Goal: Information Seeking & Learning: Learn about a topic

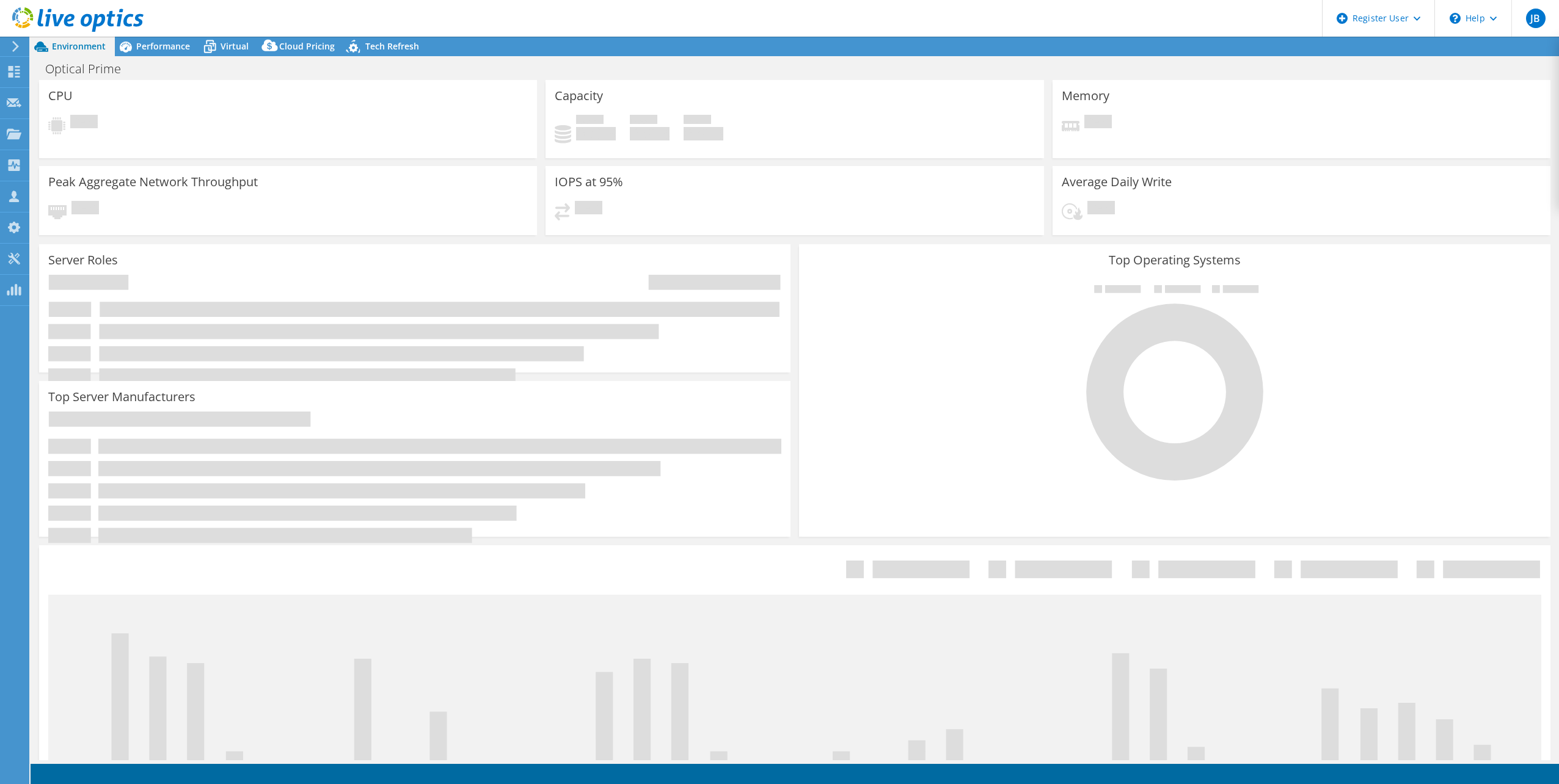
select select "EULondon"
select select "USD"
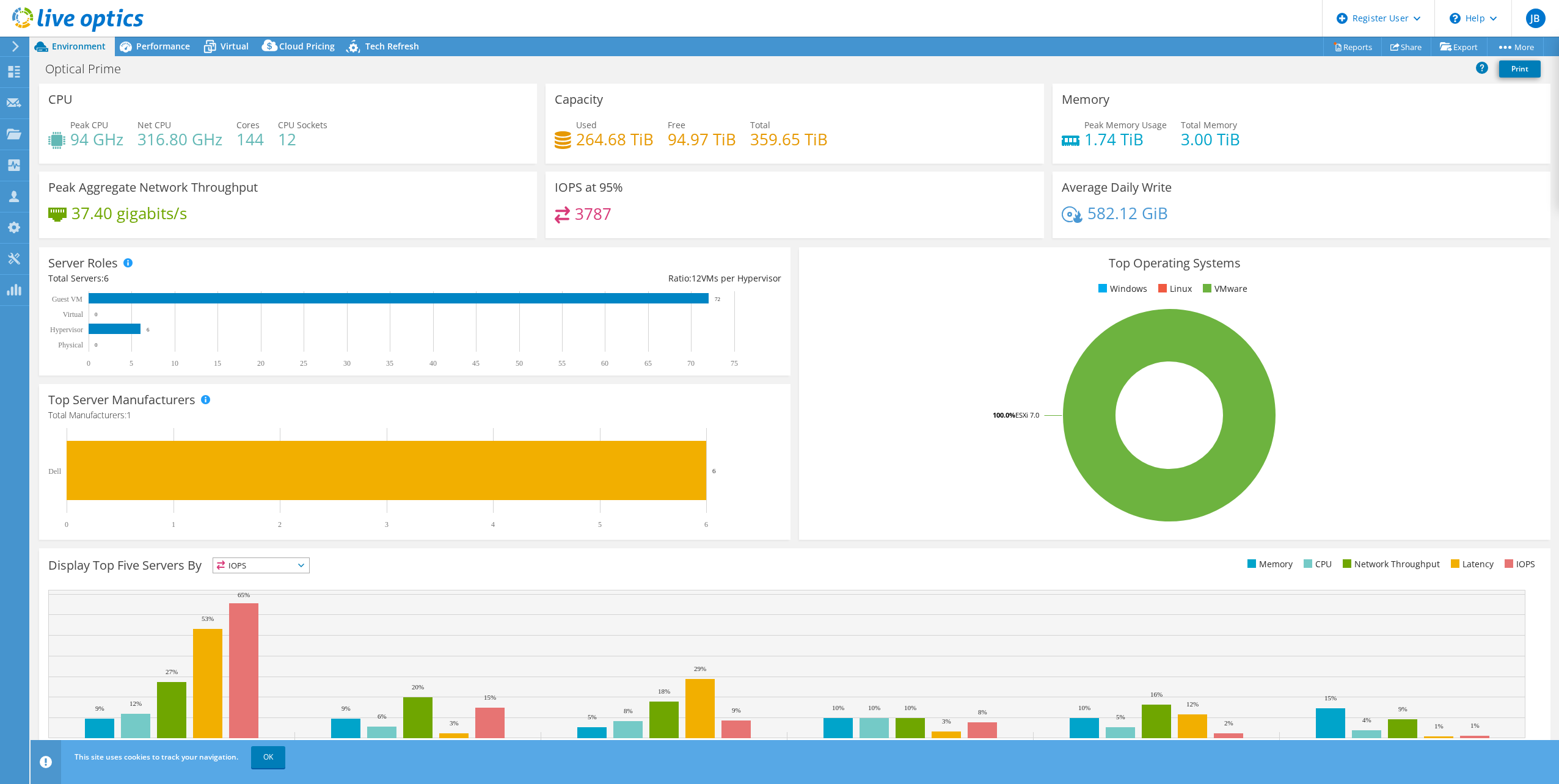
click at [872, 419] on rect at bounding box center [1170, 415] width 722 height 214
click at [171, 52] on div "Performance" at bounding box center [156, 47] width 84 height 20
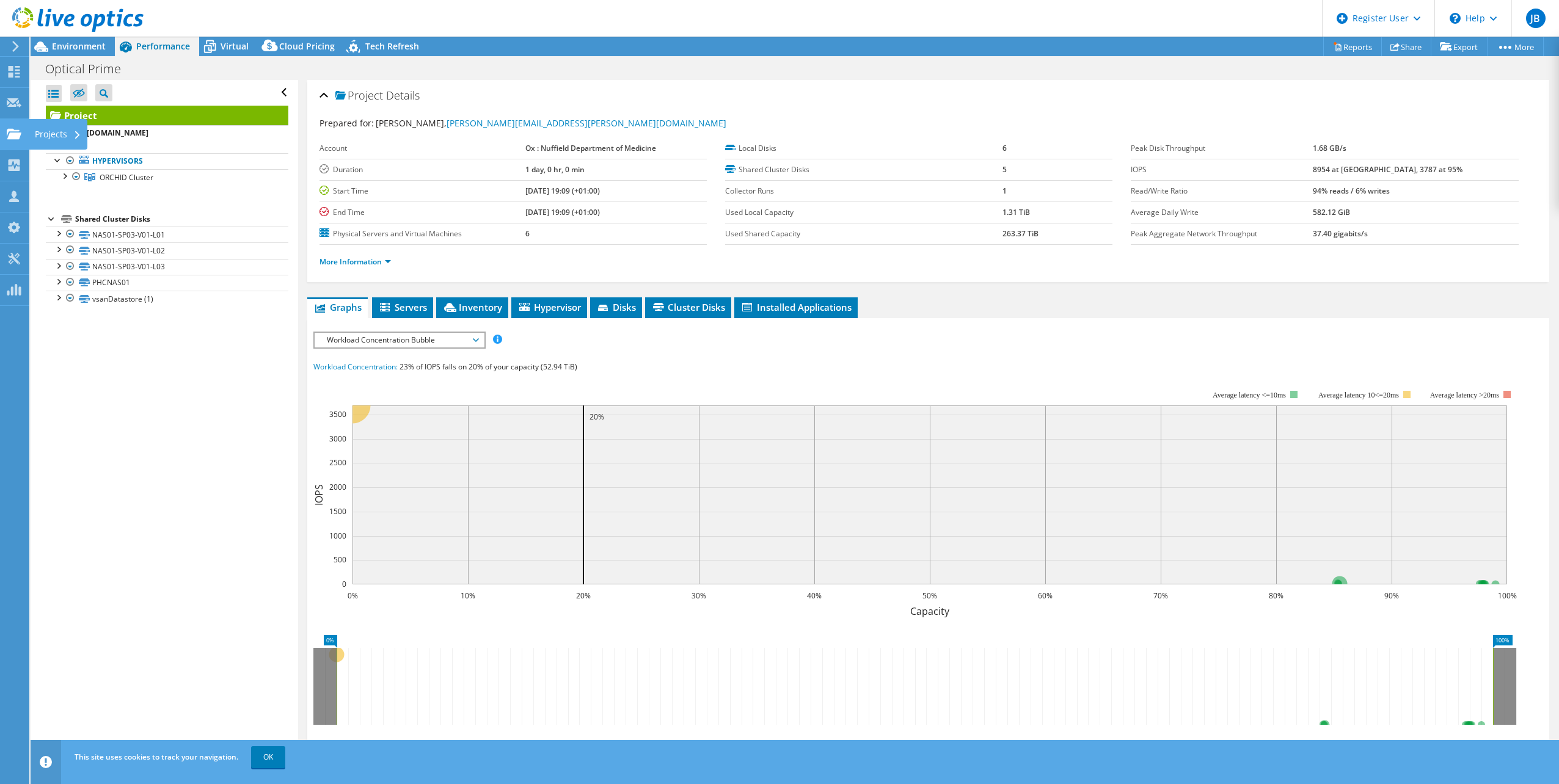
click at [13, 141] on div at bounding box center [13, 135] width 15 height 13
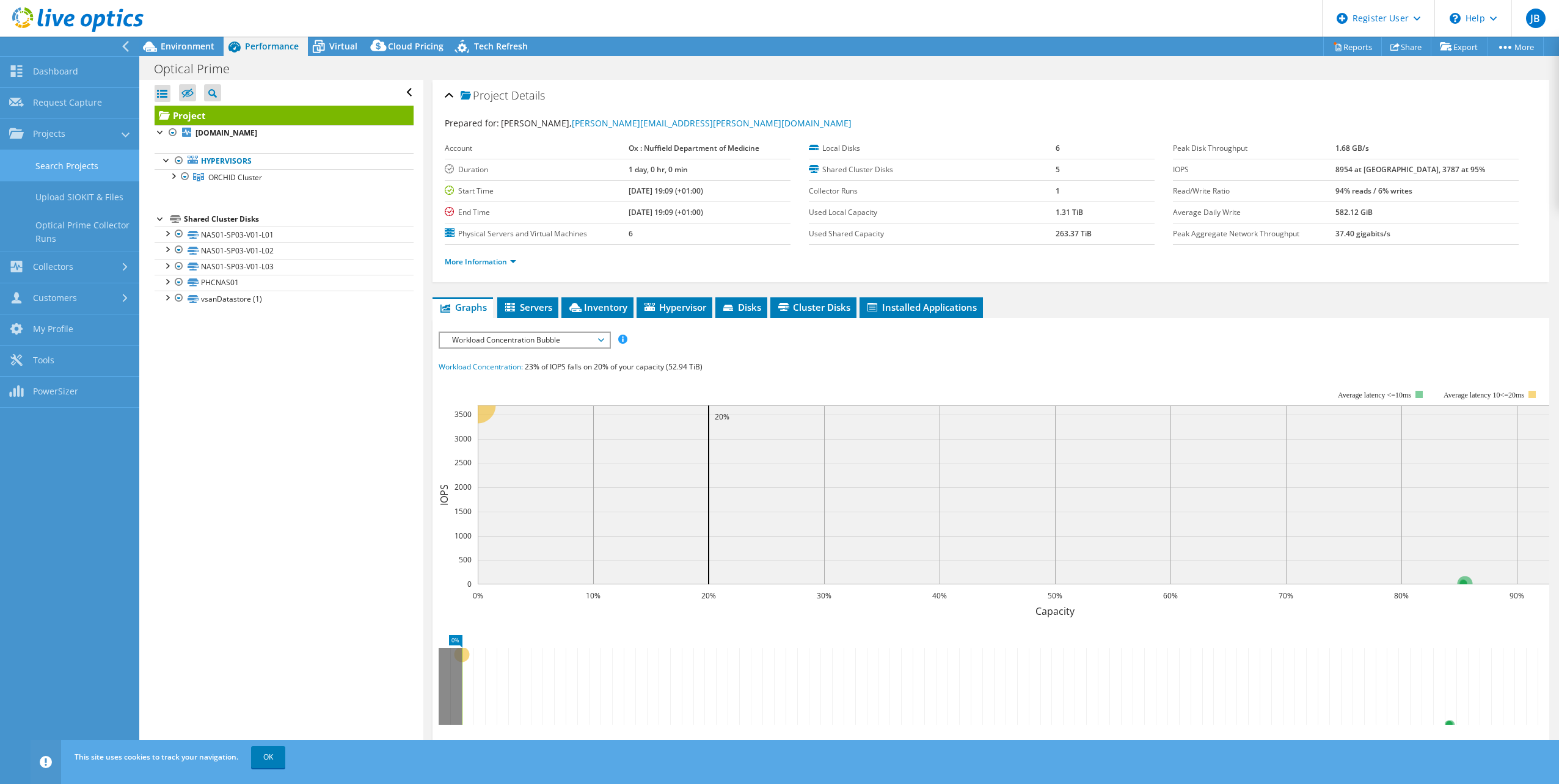
click at [69, 171] on link "Search Projects" at bounding box center [69, 166] width 139 height 31
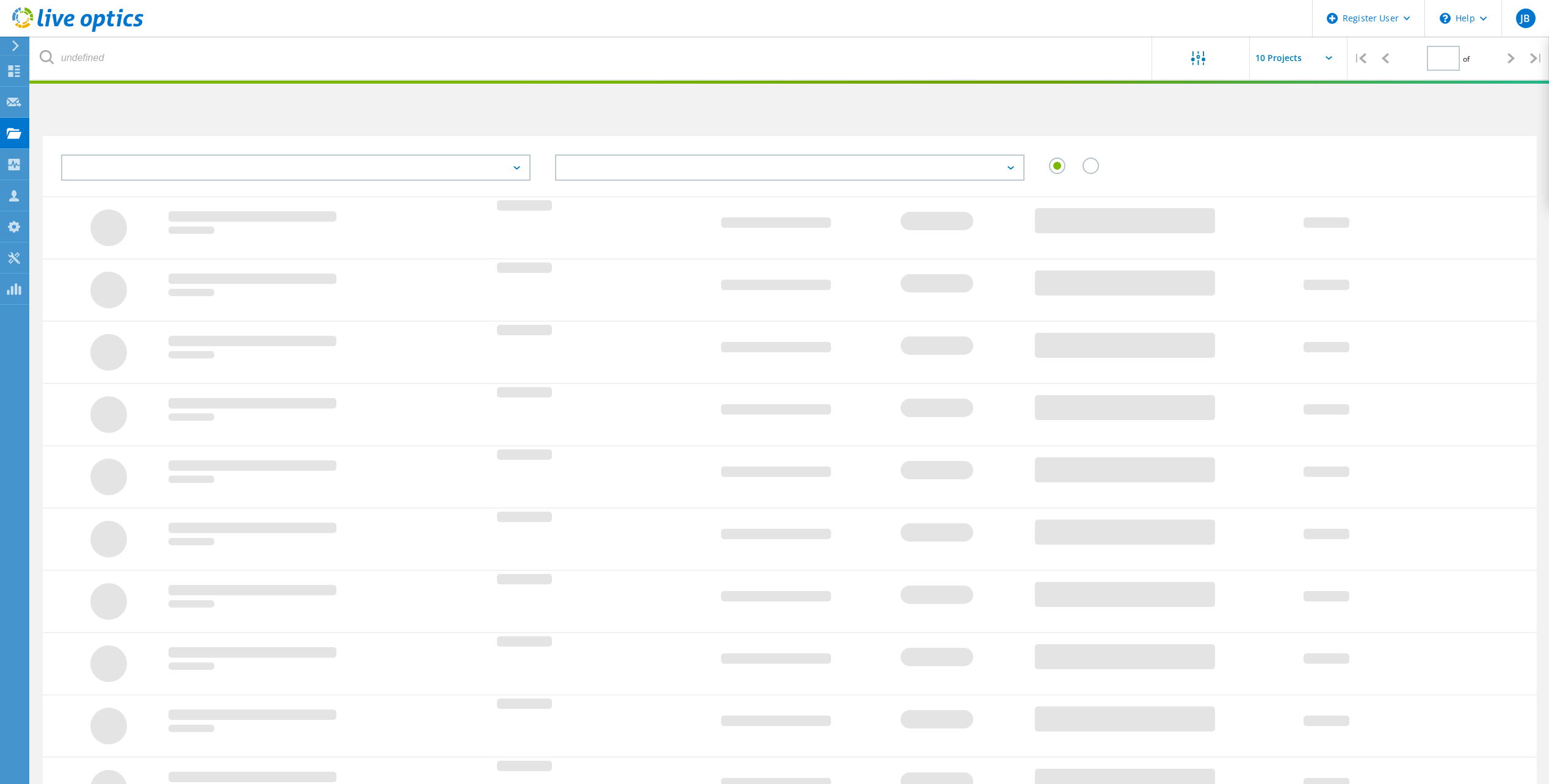
type input "1"
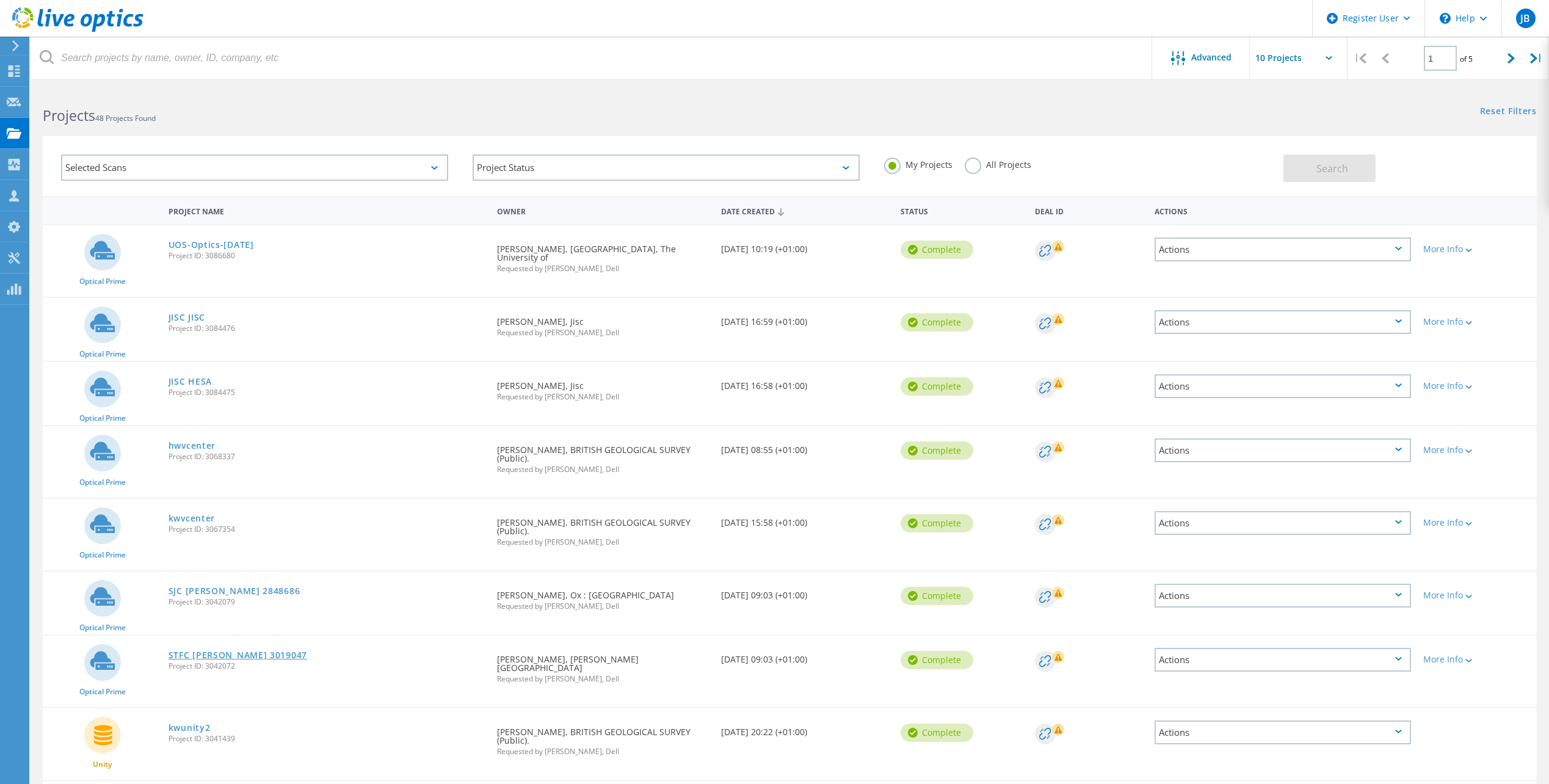
click at [243, 651] on link "STFC [PERSON_NAME] 3019047" at bounding box center [238, 655] width 139 height 8
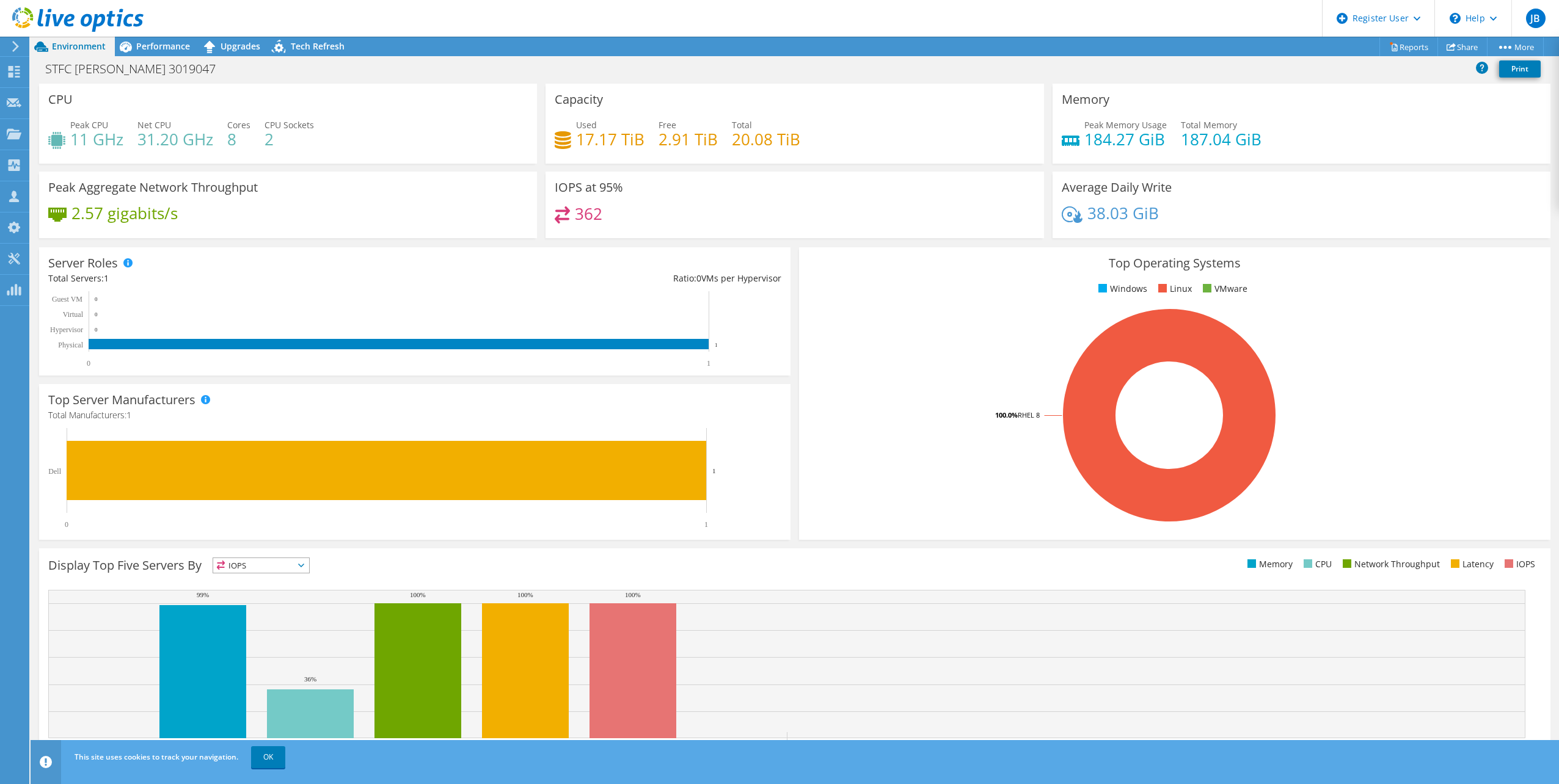
click at [558, 389] on div "Top Server Manufacturers Manufacturers are shown for physical servers and hyper…" at bounding box center [414, 462] width 751 height 156
drag, startPoint x: 178, startPoint y: 38, endPoint x: 229, endPoint y: 127, distance: 102.6
click at [178, 38] on div "Performance" at bounding box center [156, 47] width 84 height 20
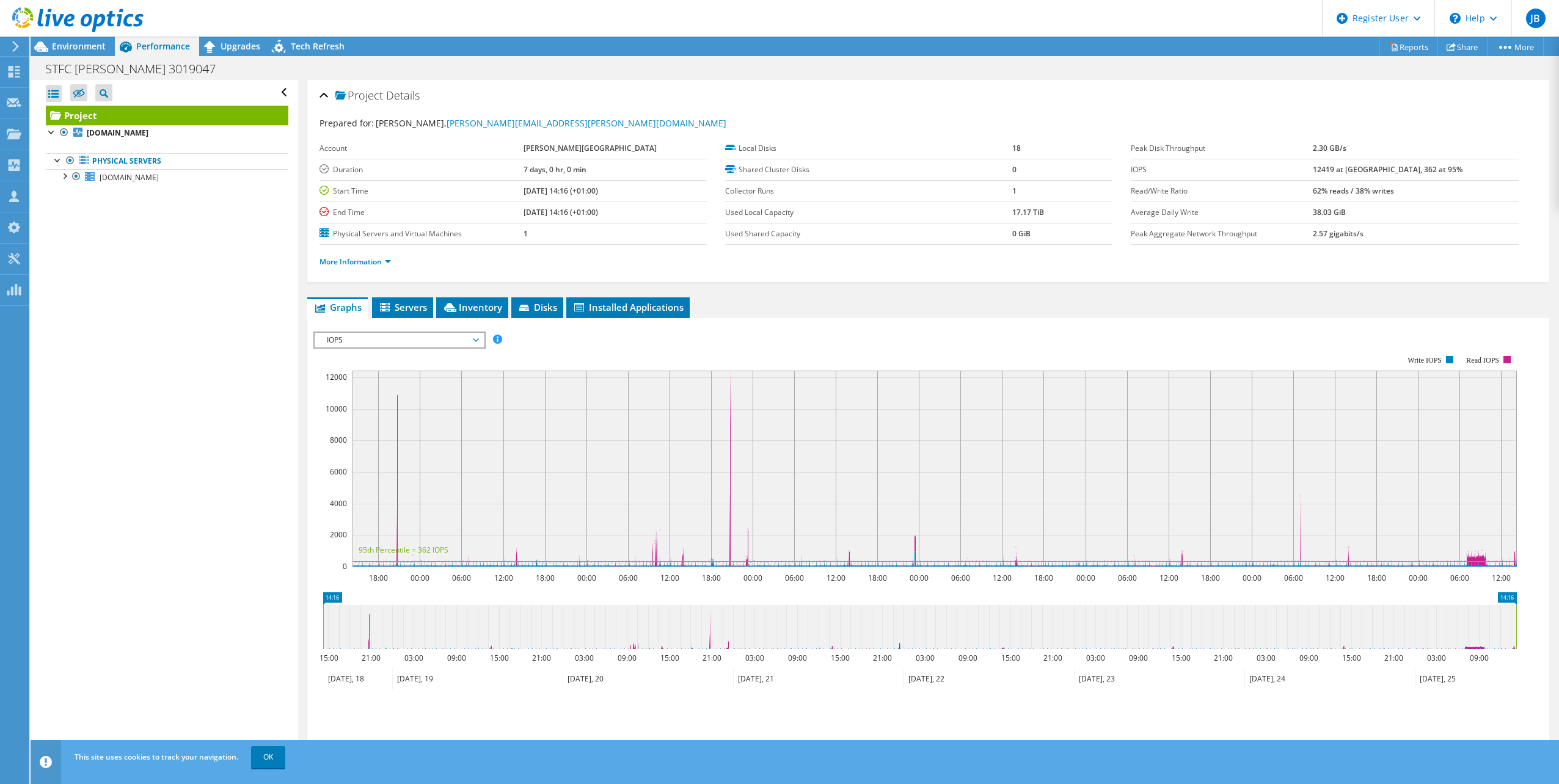
click at [402, 346] on span "IOPS" at bounding box center [399, 340] width 157 height 15
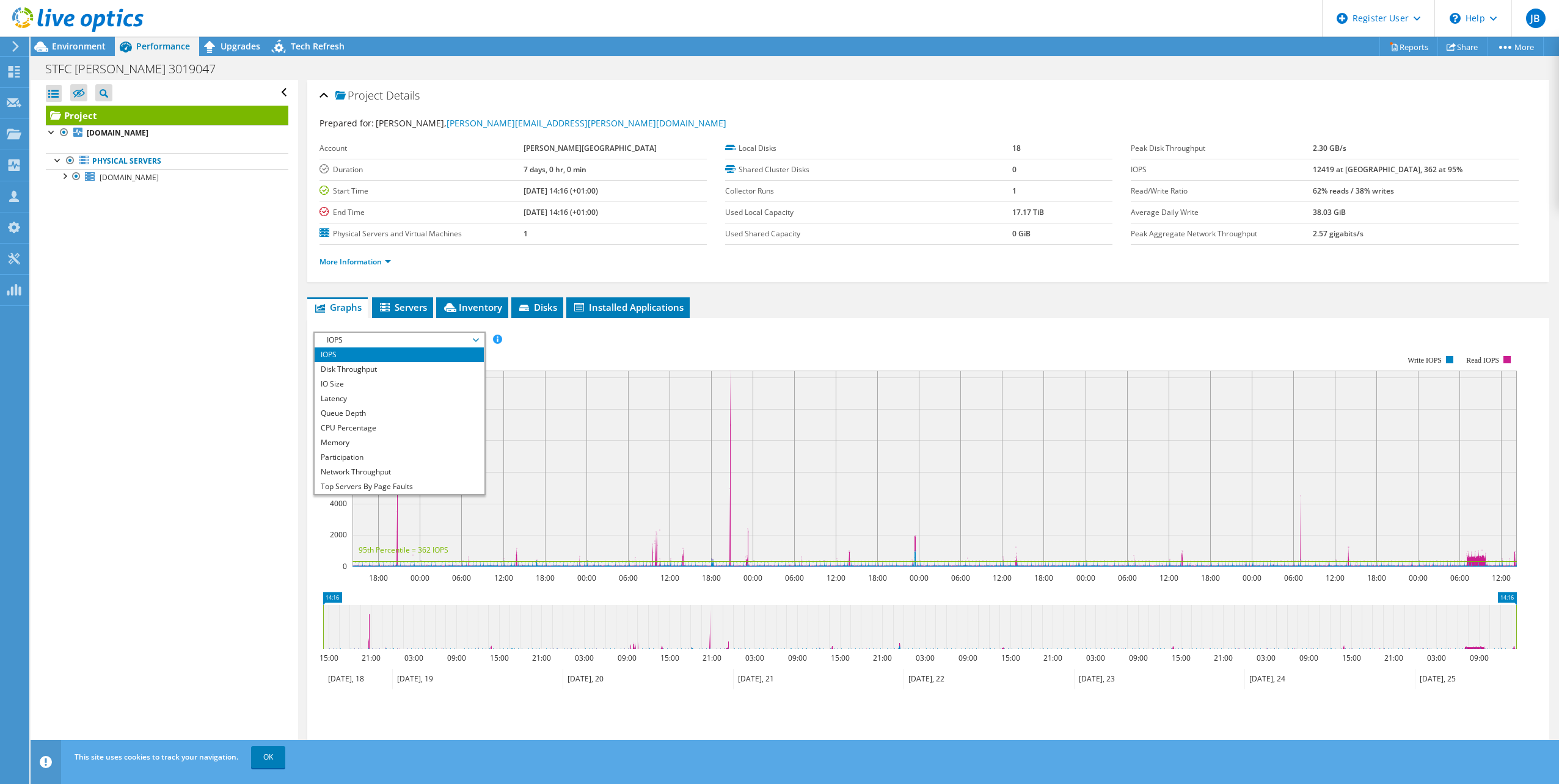
click at [716, 332] on div "IOPS Disk Throughput IO Size Latency Queue Depth CPU Percentage Memory Page Fau…" at bounding box center [928, 340] width 1230 height 16
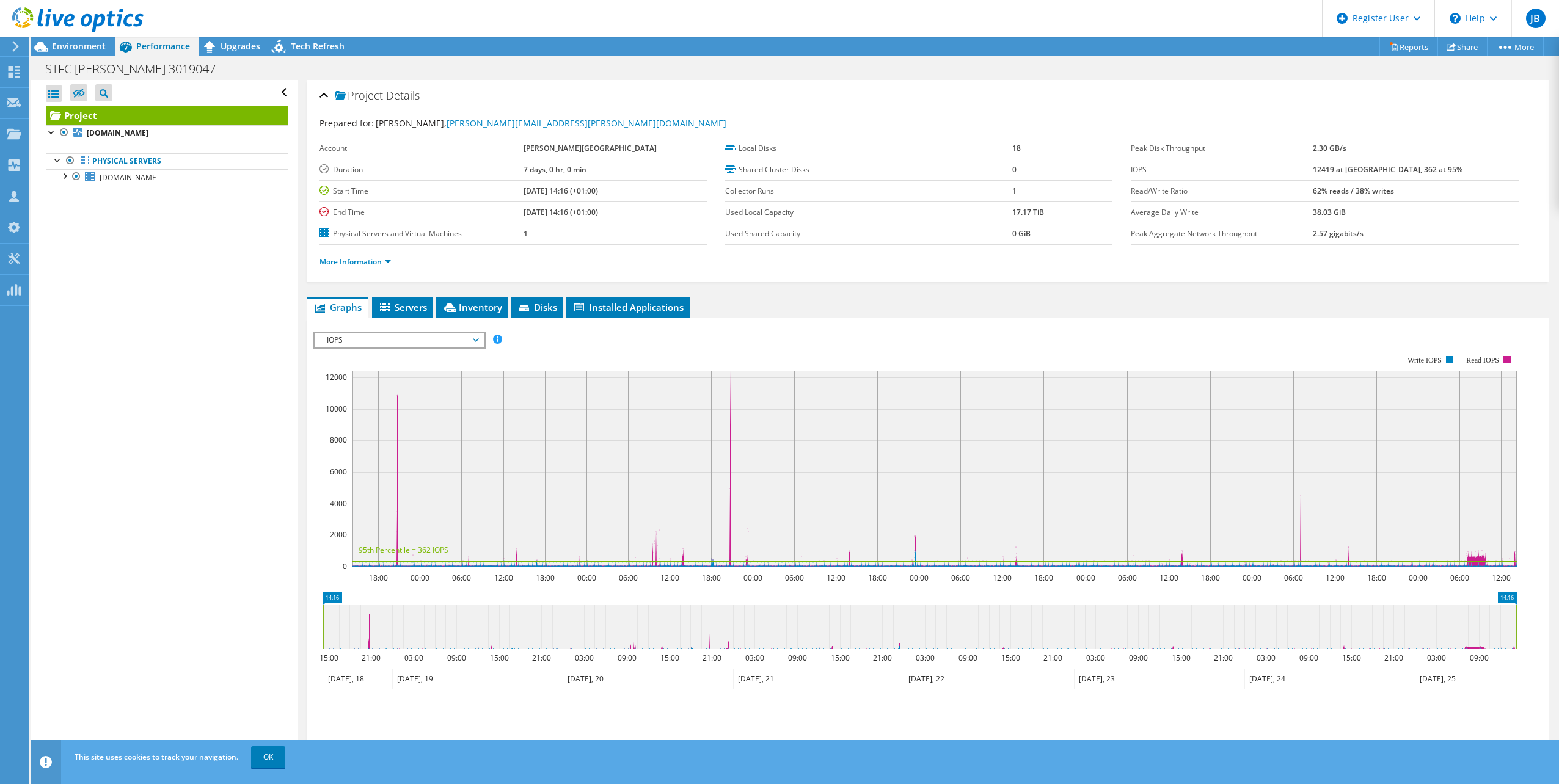
click at [105, 40] on div at bounding box center [72, 21] width 144 height 41
click at [91, 45] on span "Environment" at bounding box center [79, 46] width 54 height 11
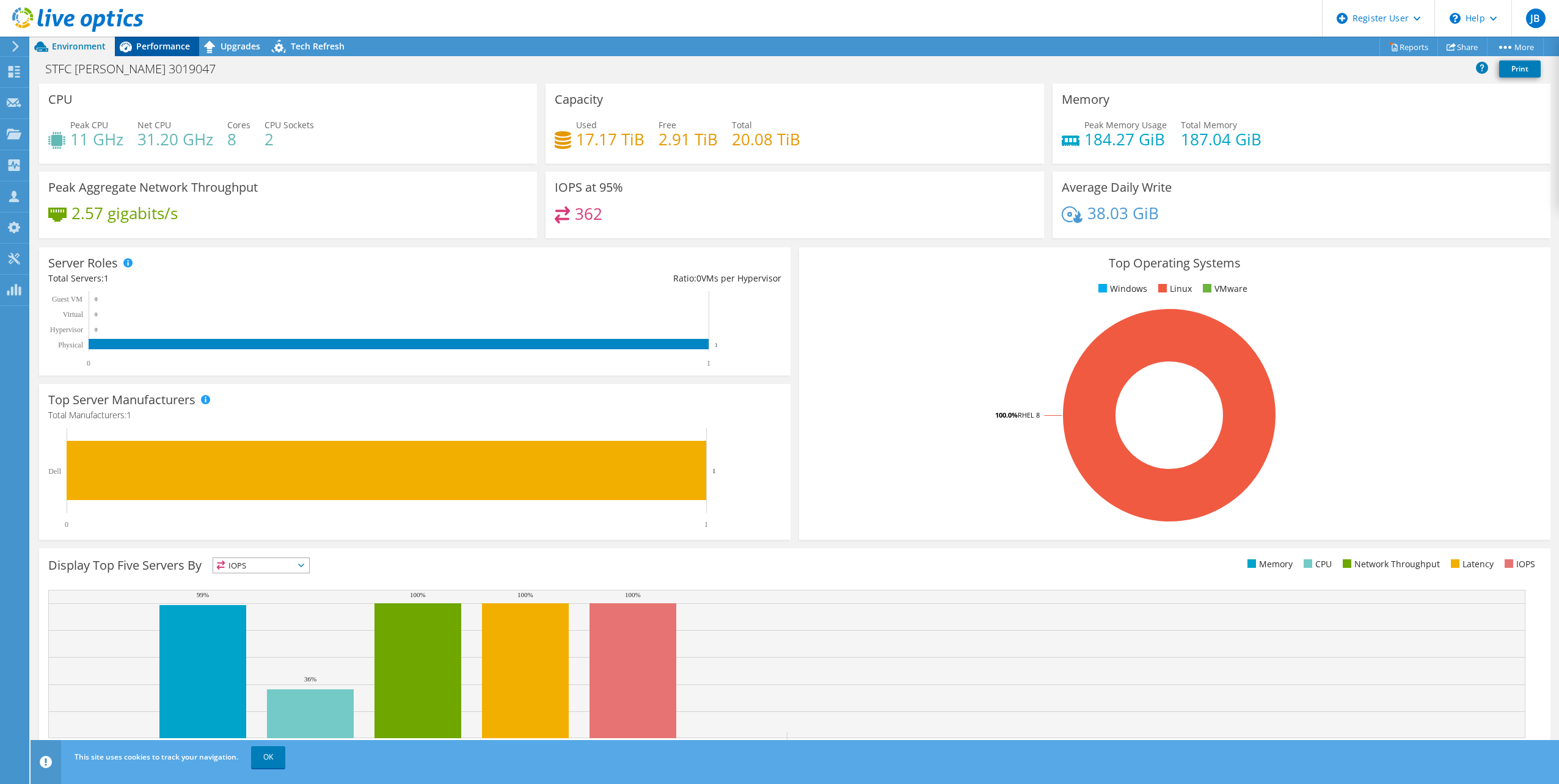
click at [177, 38] on div "Performance" at bounding box center [156, 47] width 84 height 20
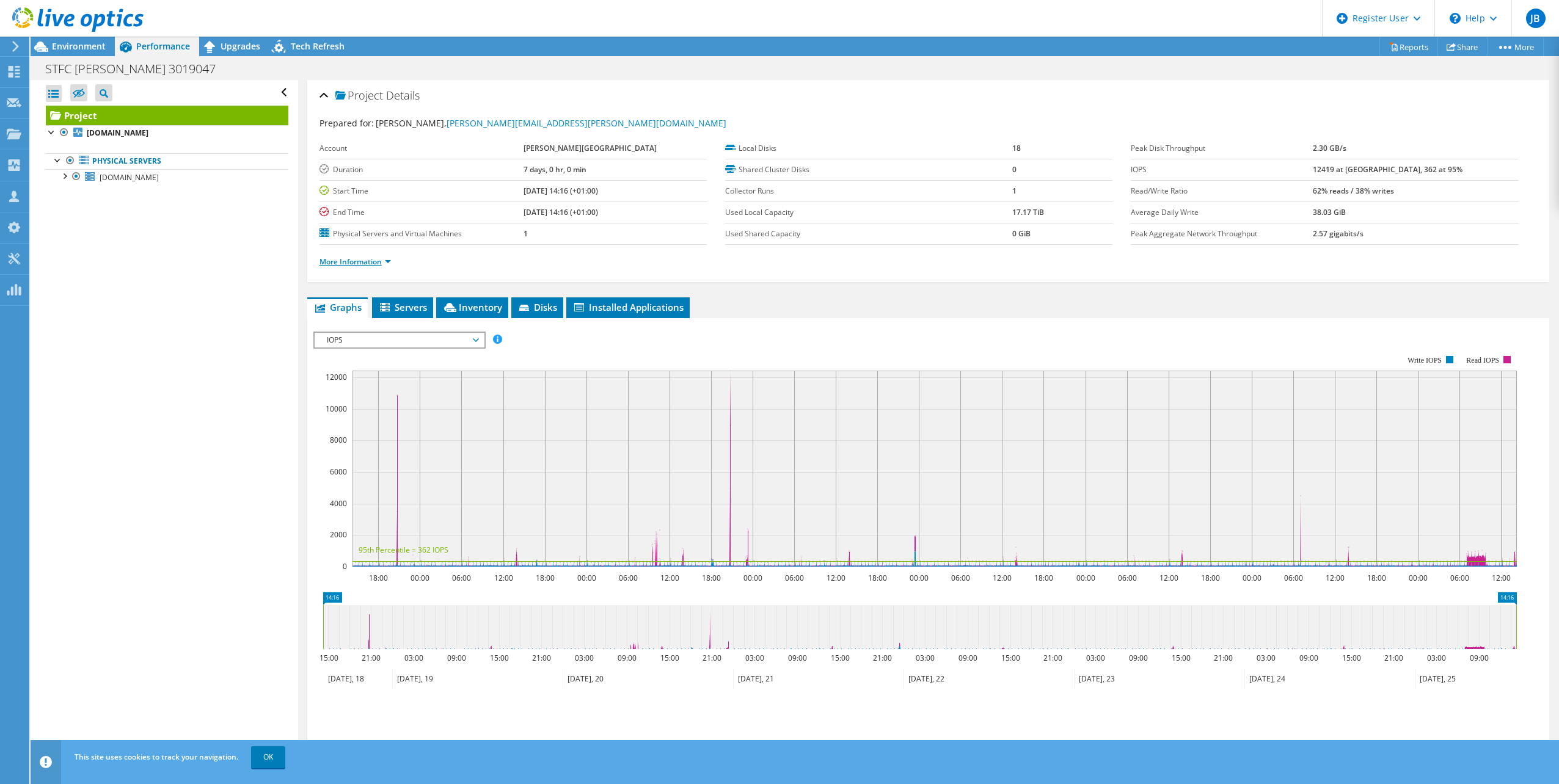
click at [382, 263] on link "More Information" at bounding box center [355, 261] width 72 height 11
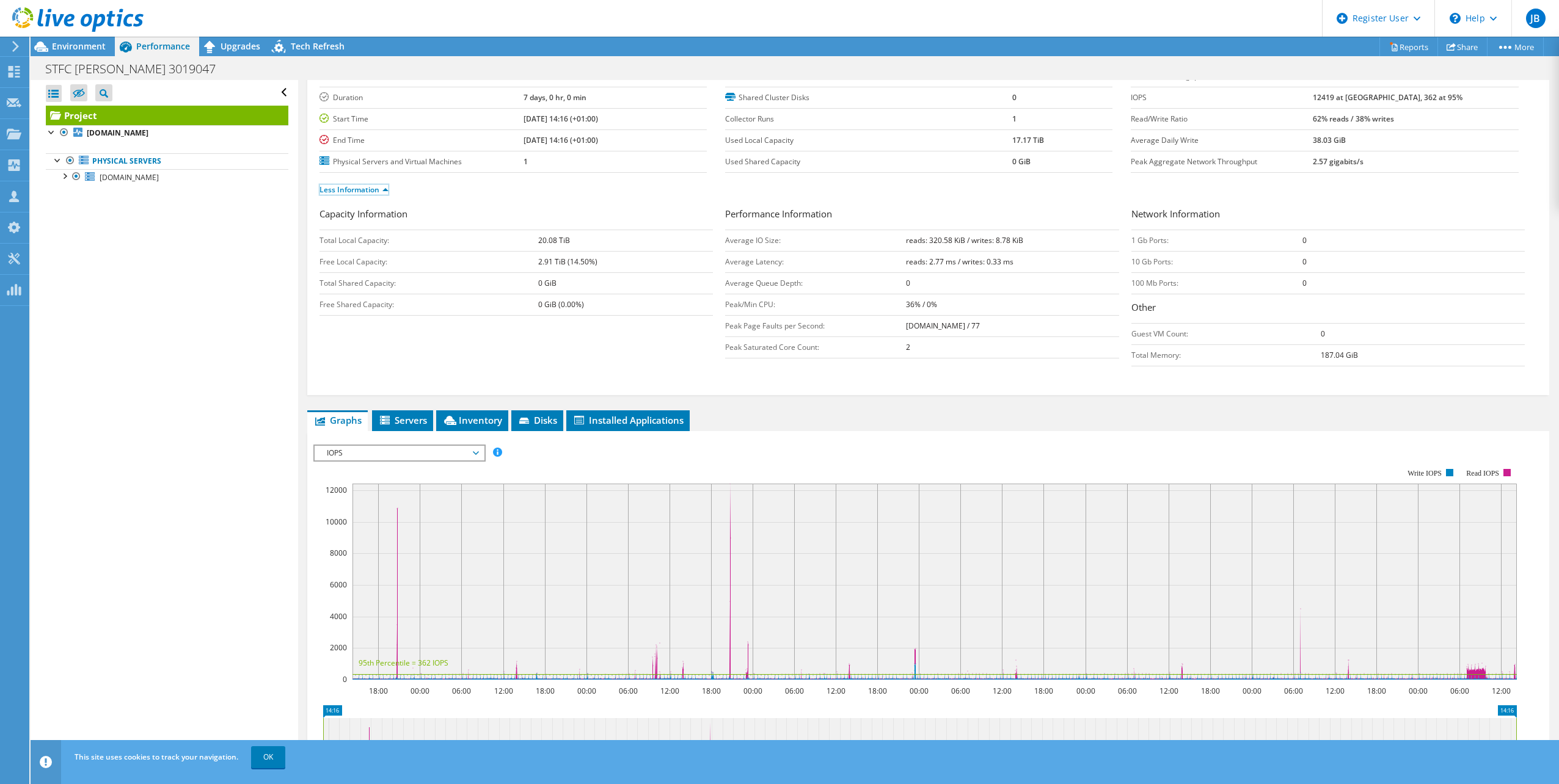
scroll to position [122, 0]
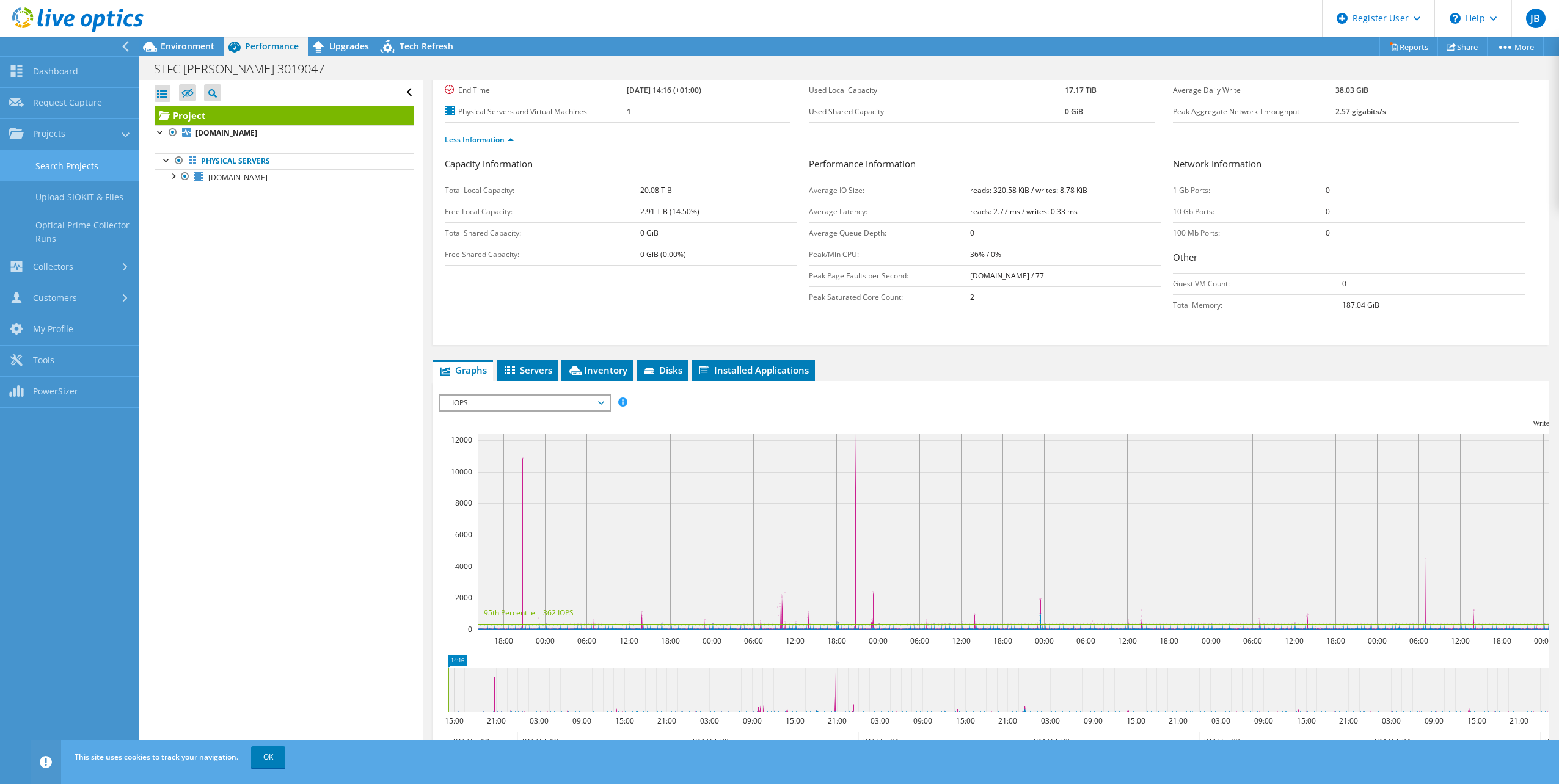
click at [74, 167] on link "Search Projects" at bounding box center [69, 166] width 139 height 31
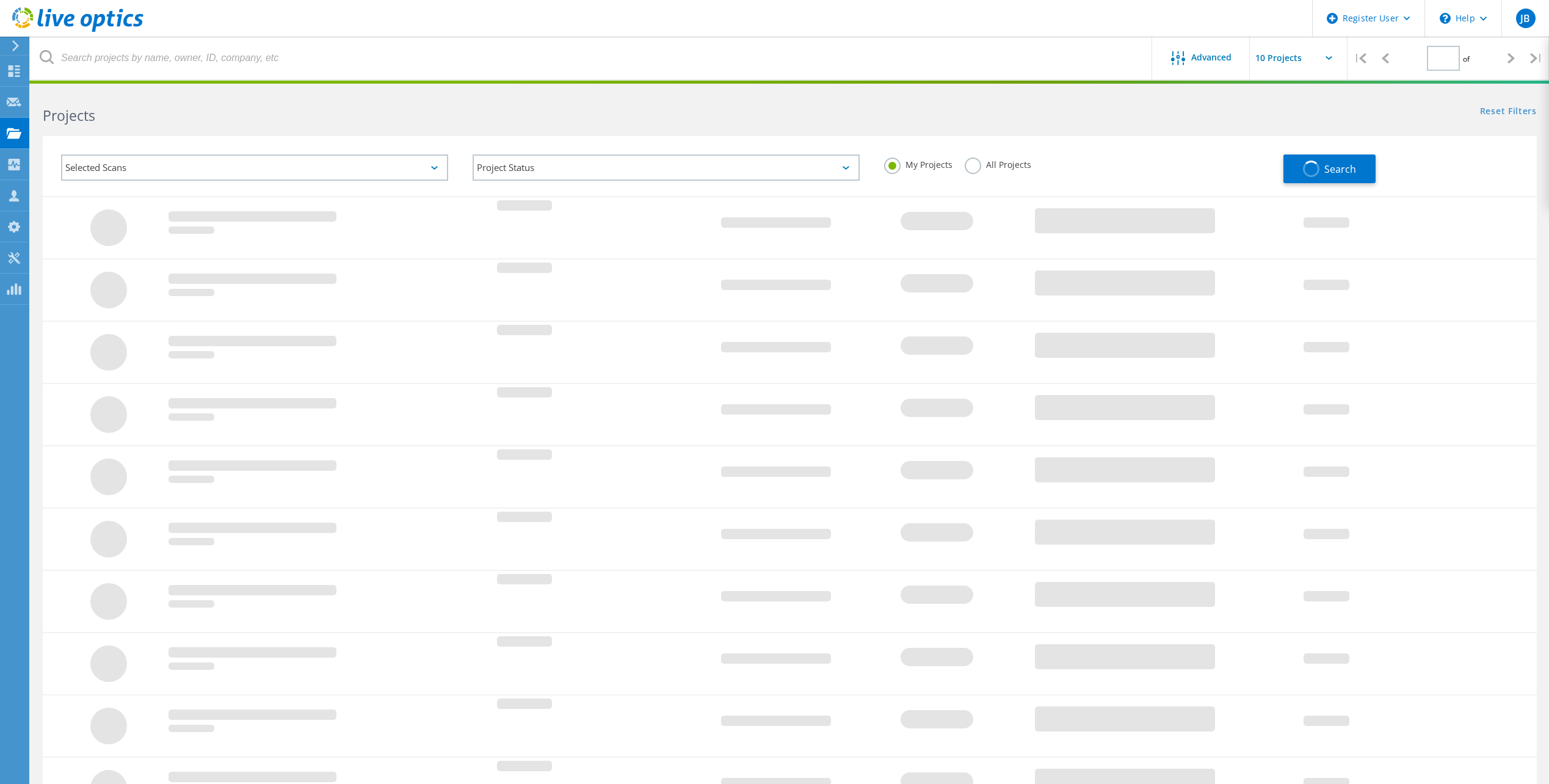
type input "1"
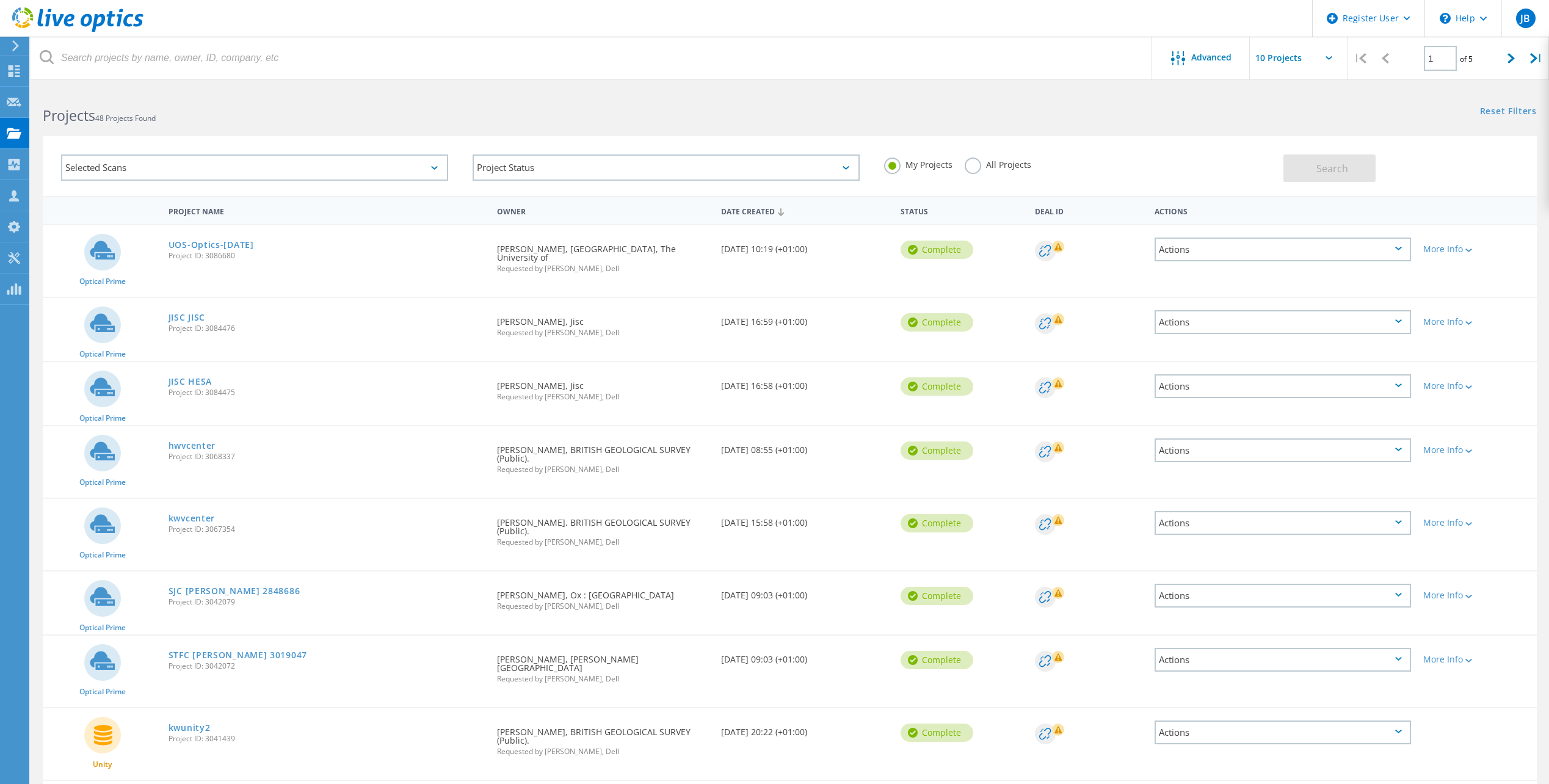
scroll to position [61, 0]
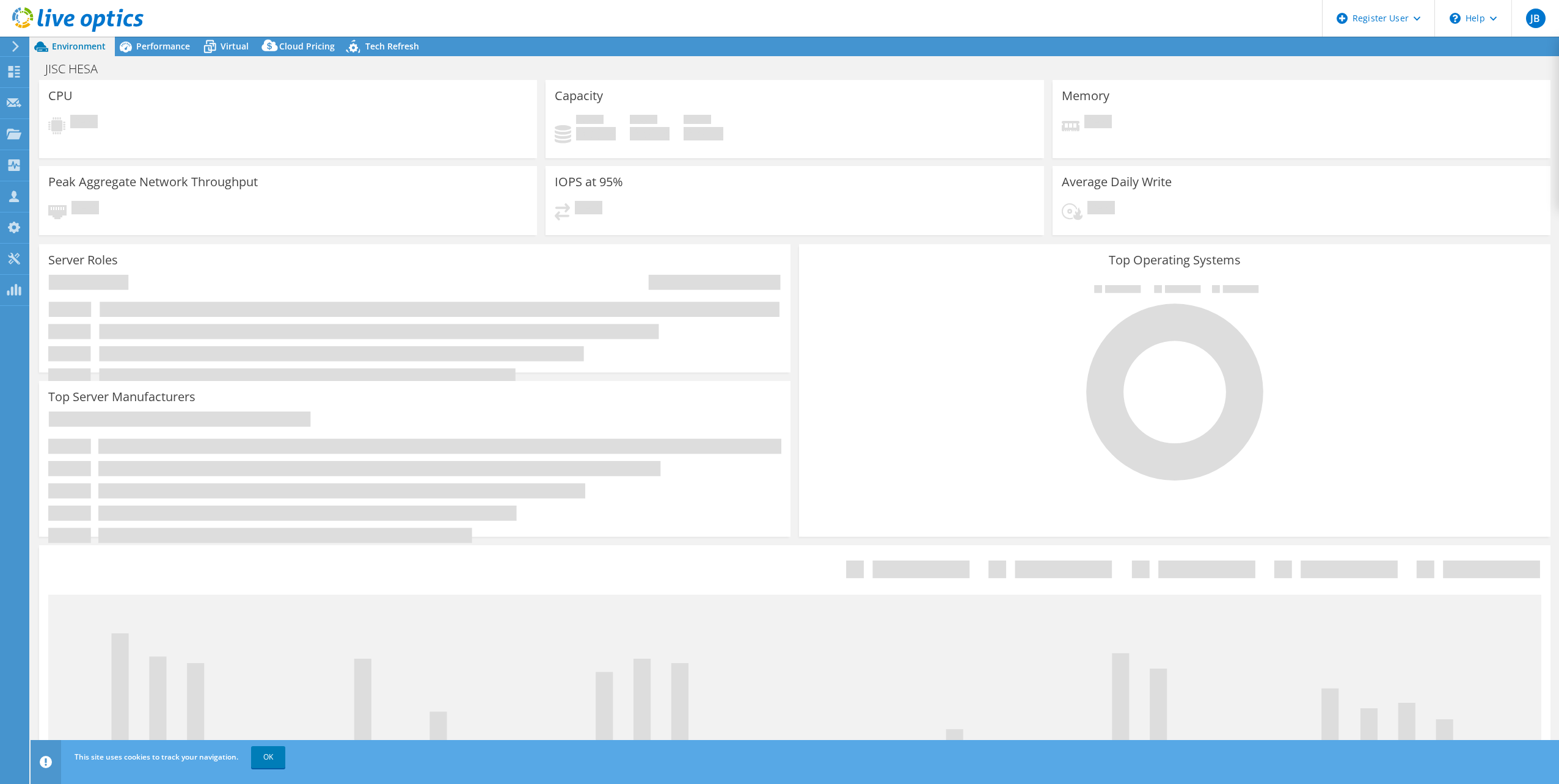
select select "USD"
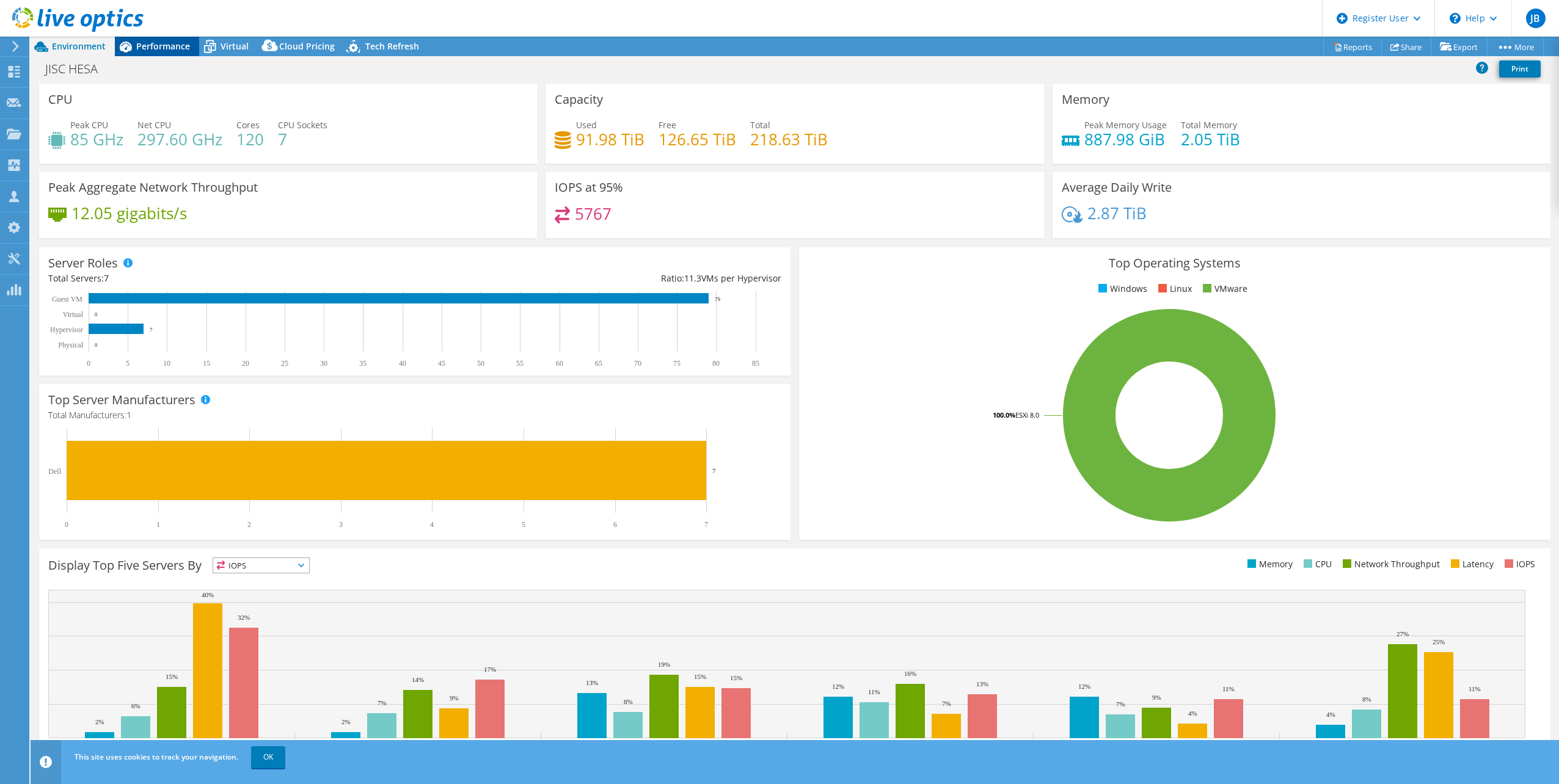
click at [173, 51] on span "Performance" at bounding box center [163, 46] width 54 height 11
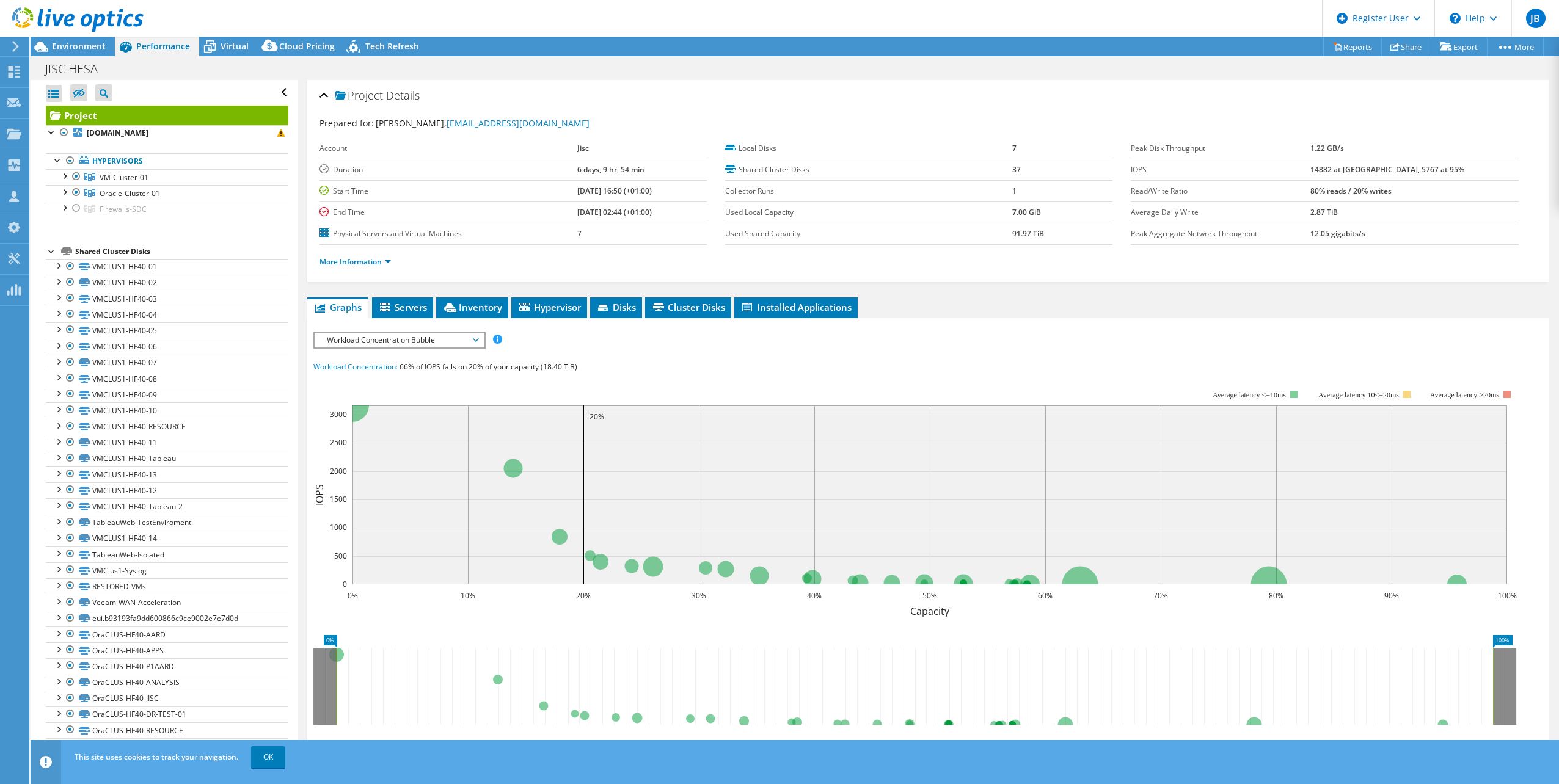
click at [390, 341] on span "Workload Concentration Bubble" at bounding box center [399, 340] width 157 height 15
click at [416, 423] on li "CPU Percentage" at bounding box center [399, 427] width 169 height 15
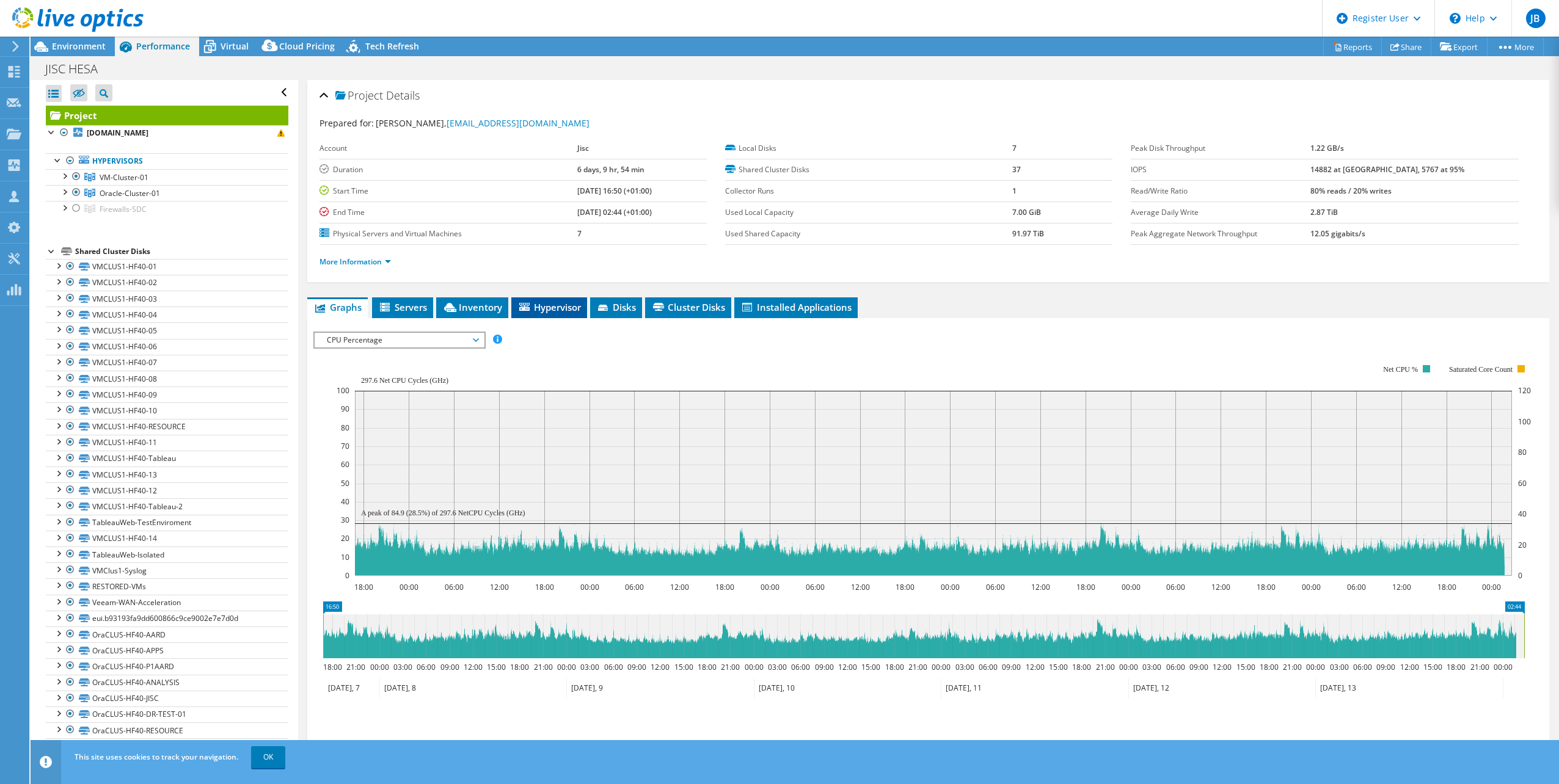
click at [548, 302] on span "Hypervisor" at bounding box center [549, 306] width 64 height 12
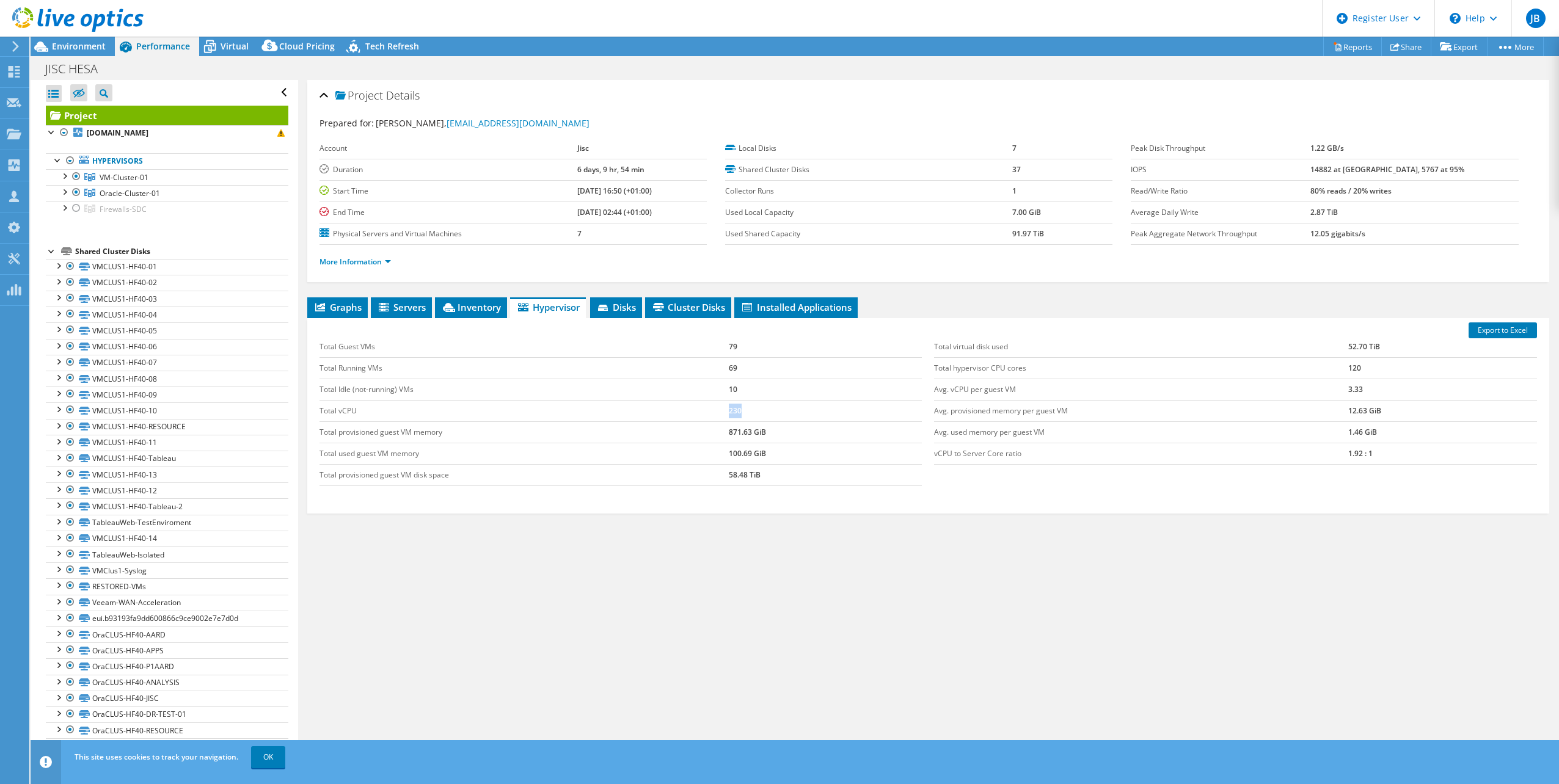
click at [709, 410] on tr "Total vCPU 230" at bounding box center [621, 410] width 603 height 21
click at [228, 47] on span "Virtual" at bounding box center [234, 46] width 28 height 11
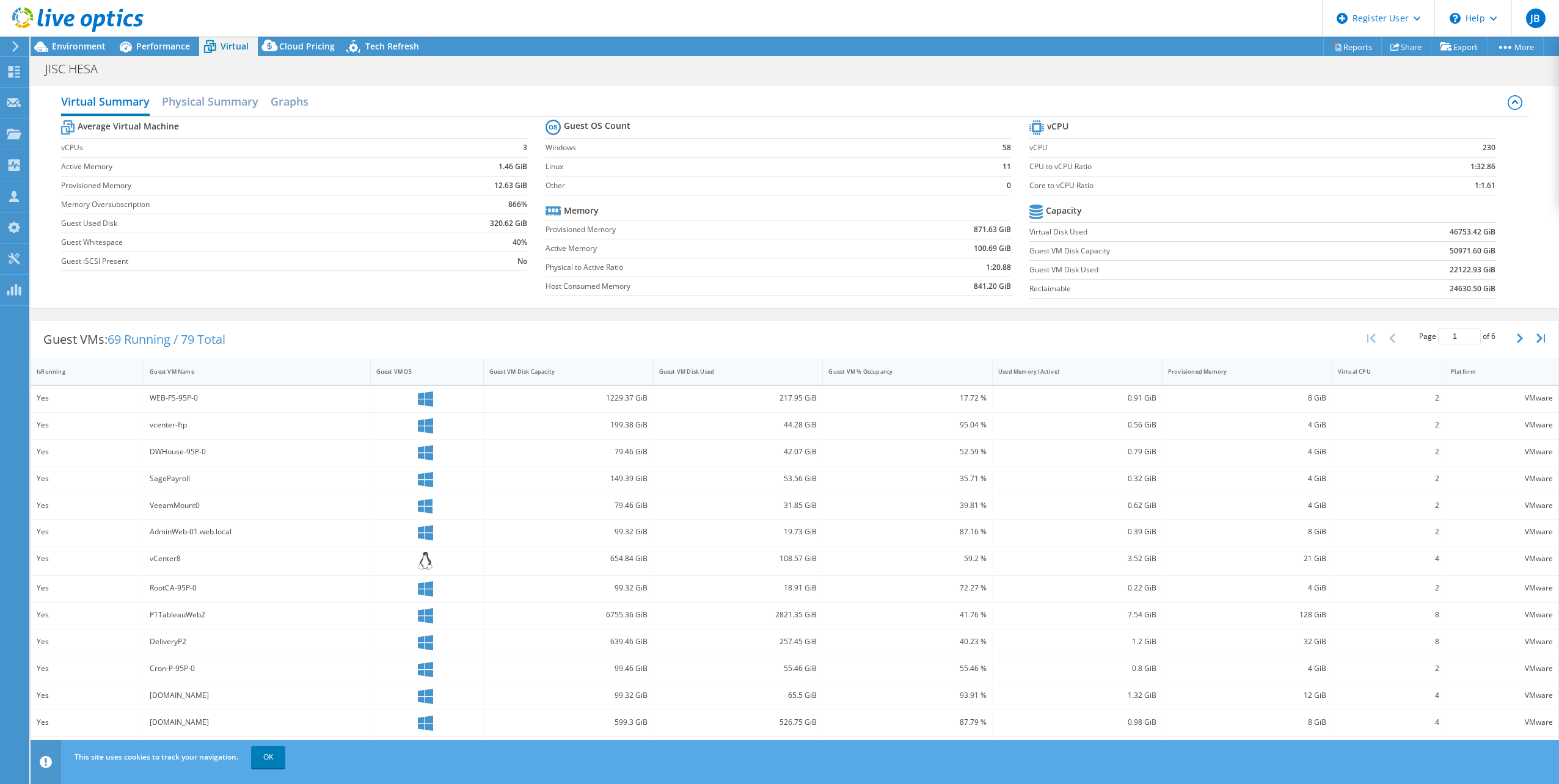
drag, startPoint x: 96, startPoint y: 39, endPoint x: 98, endPoint y: 49, distance: 10.2
click at [96, 39] on div at bounding box center [72, 21] width 144 height 41
click at [98, 49] on span "Environment" at bounding box center [79, 46] width 54 height 11
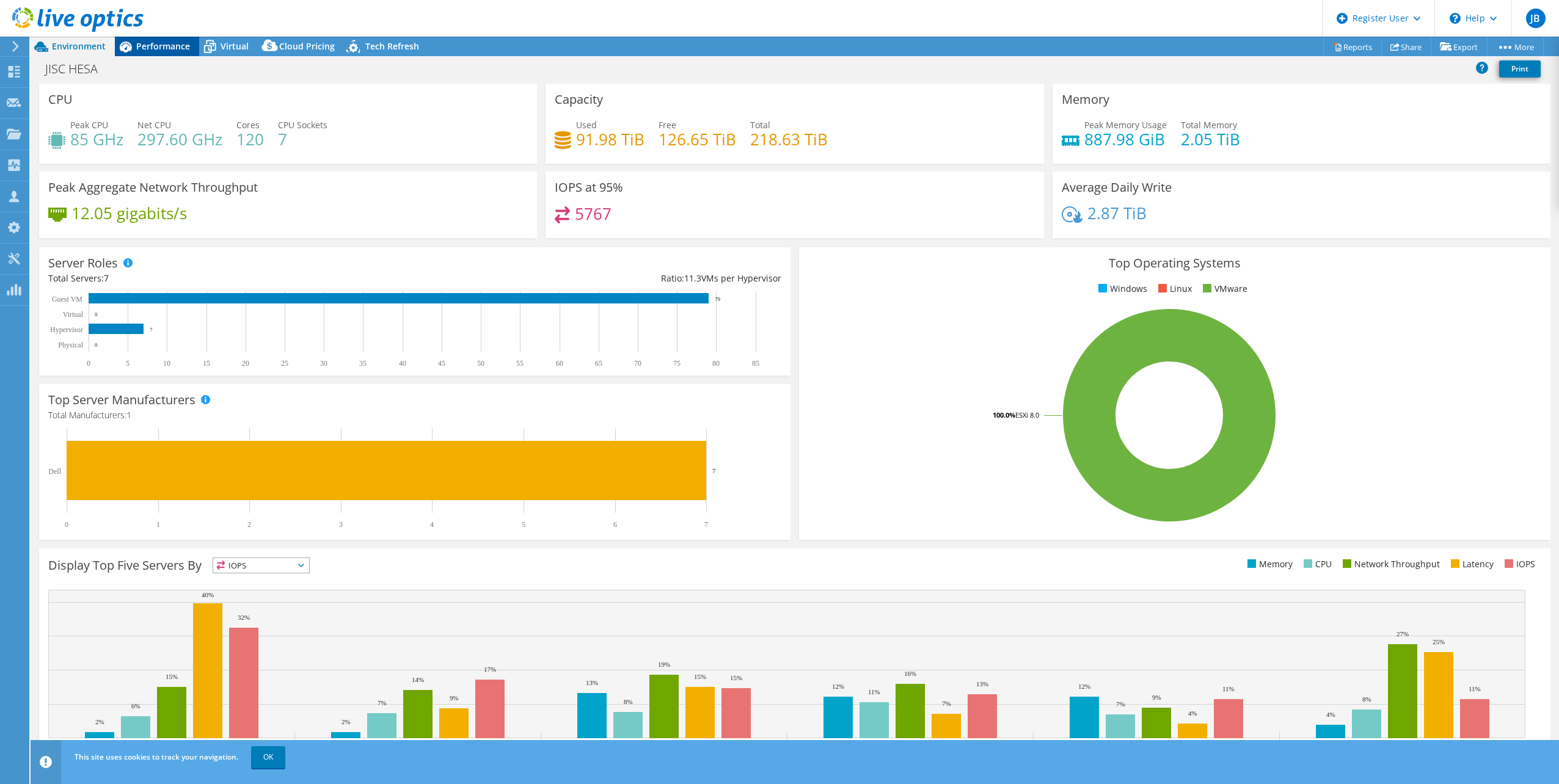
click at [156, 53] on div "Performance" at bounding box center [156, 47] width 84 height 20
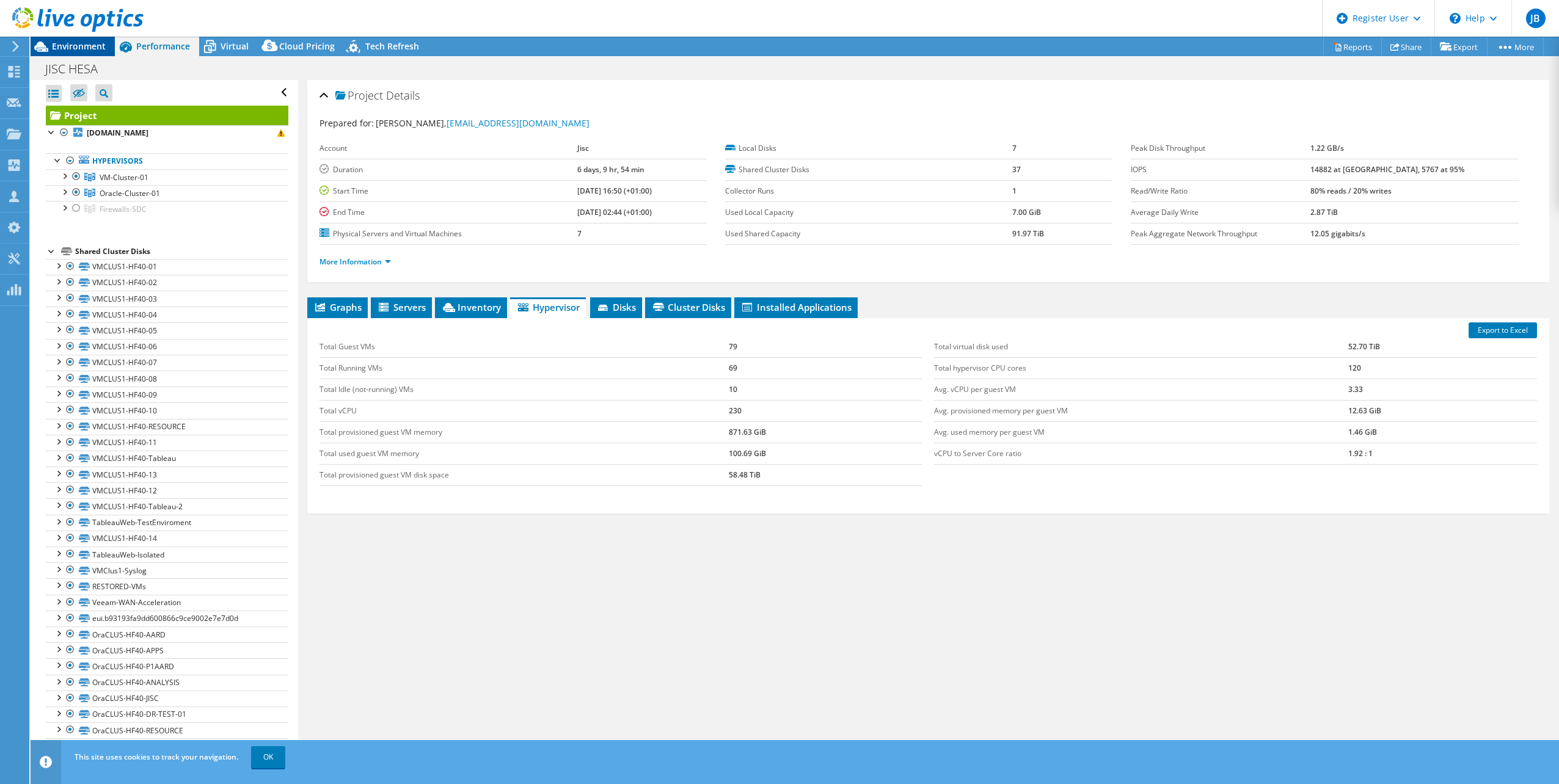
click at [74, 50] on span "Environment" at bounding box center [79, 46] width 54 height 11
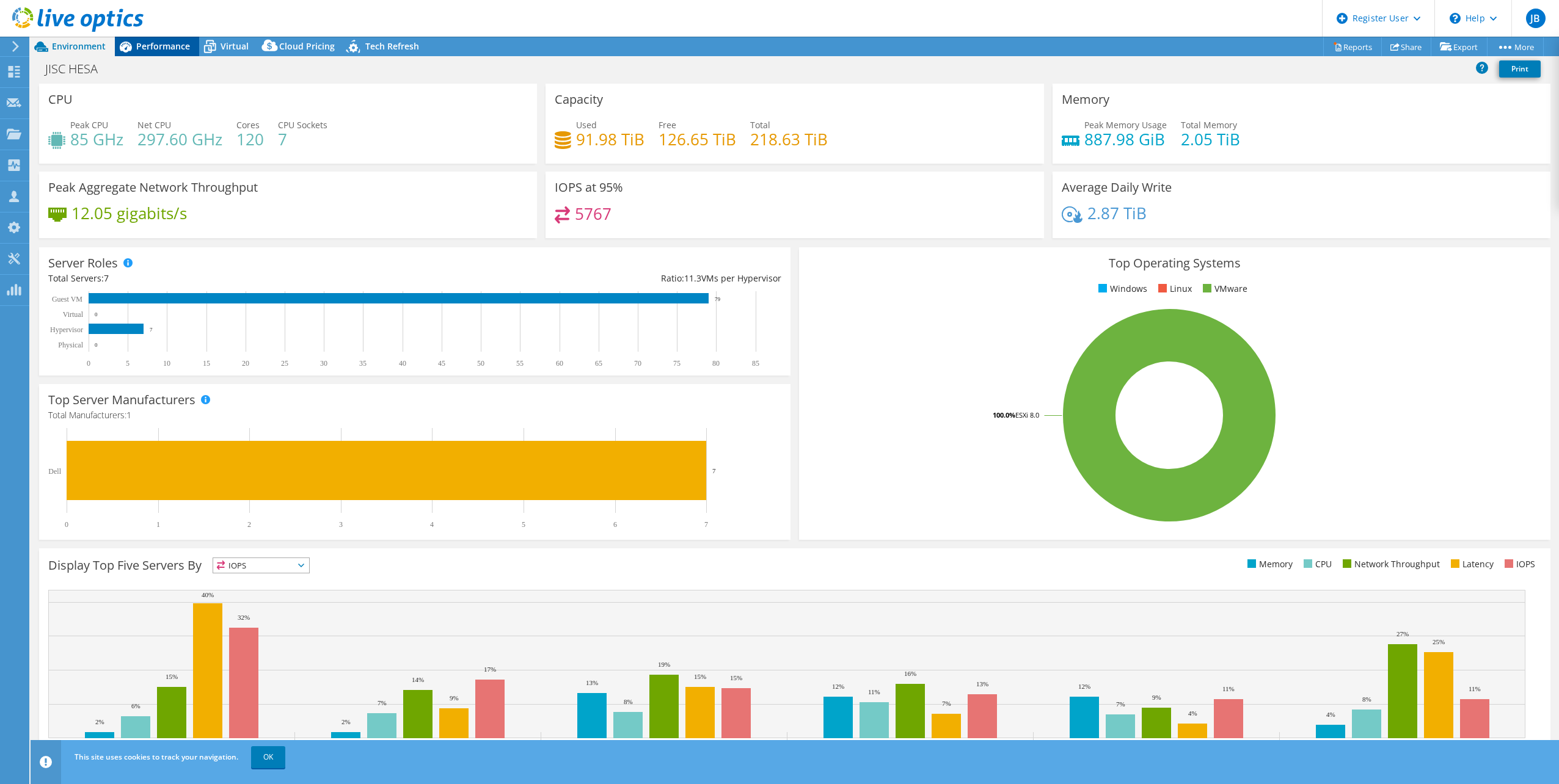
click at [181, 46] on span "Performance" at bounding box center [163, 46] width 54 height 11
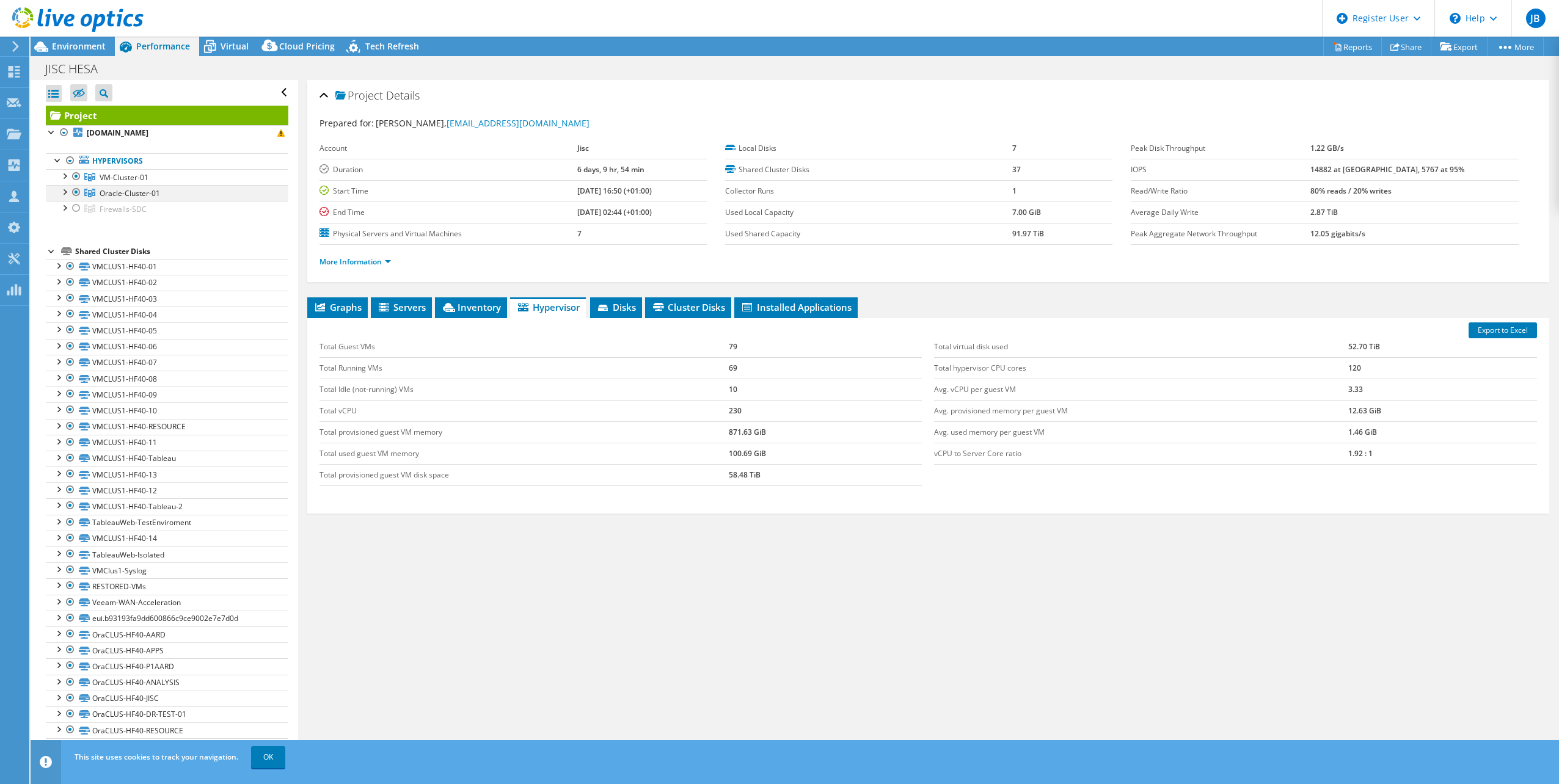
click at [78, 193] on div at bounding box center [76, 192] width 12 height 15
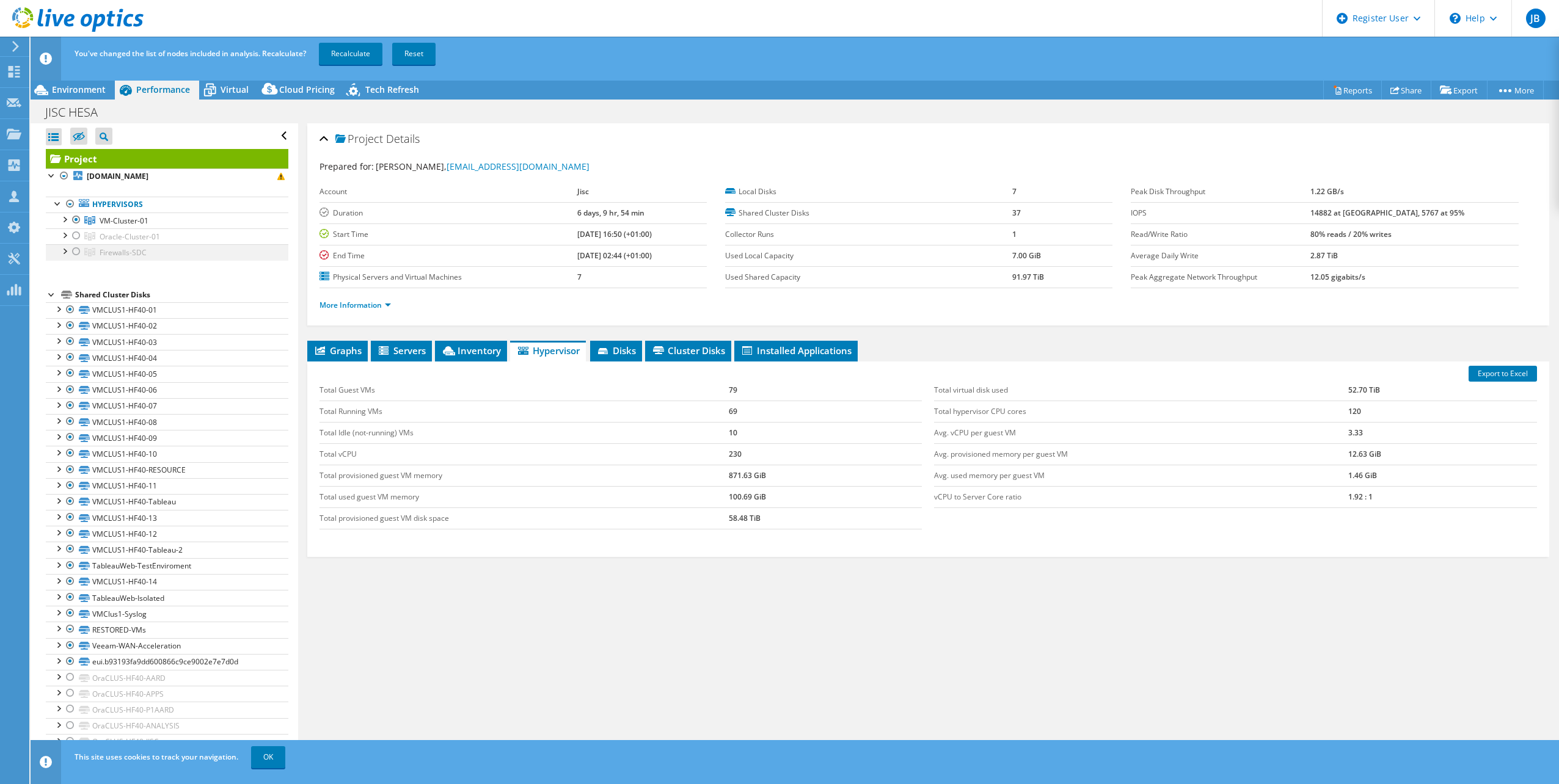
click at [79, 250] on div at bounding box center [76, 251] width 12 height 15
click at [353, 58] on link "Recalculate" at bounding box center [350, 53] width 64 height 22
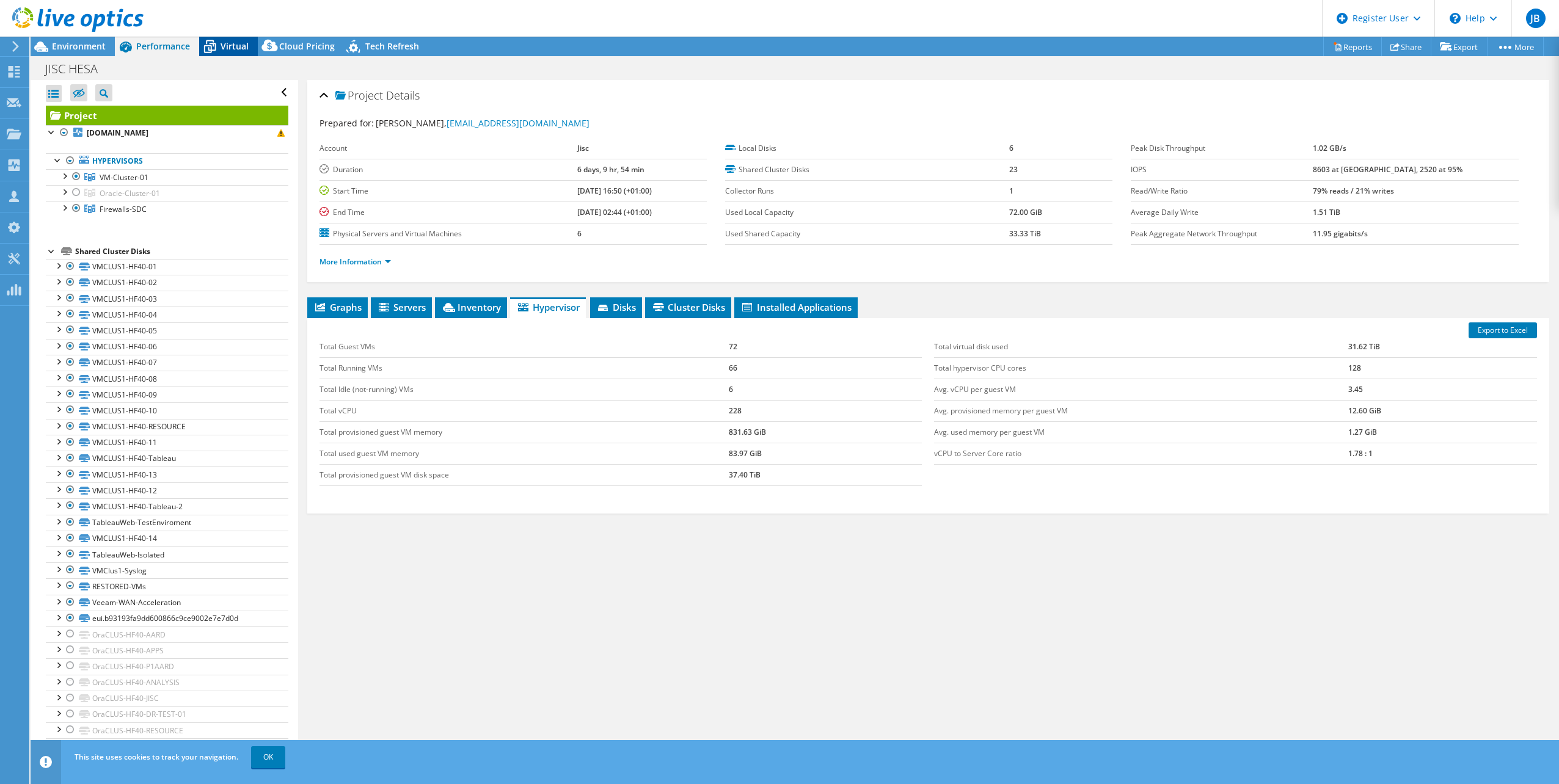
click at [229, 40] on div "Virtual" at bounding box center [228, 47] width 59 height 20
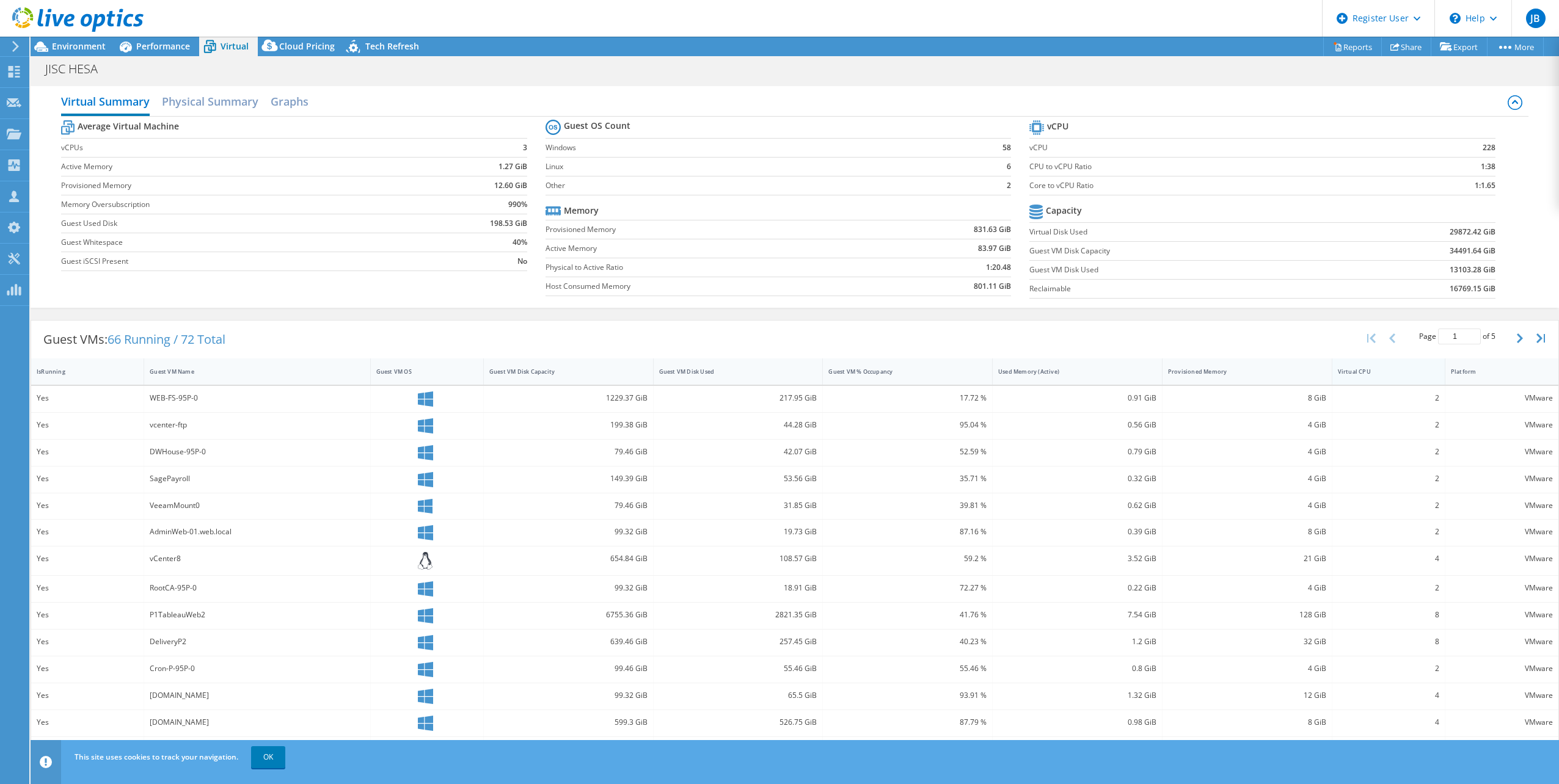
click at [1342, 371] on div "Virtual CPU" at bounding box center [1381, 371] width 87 height 8
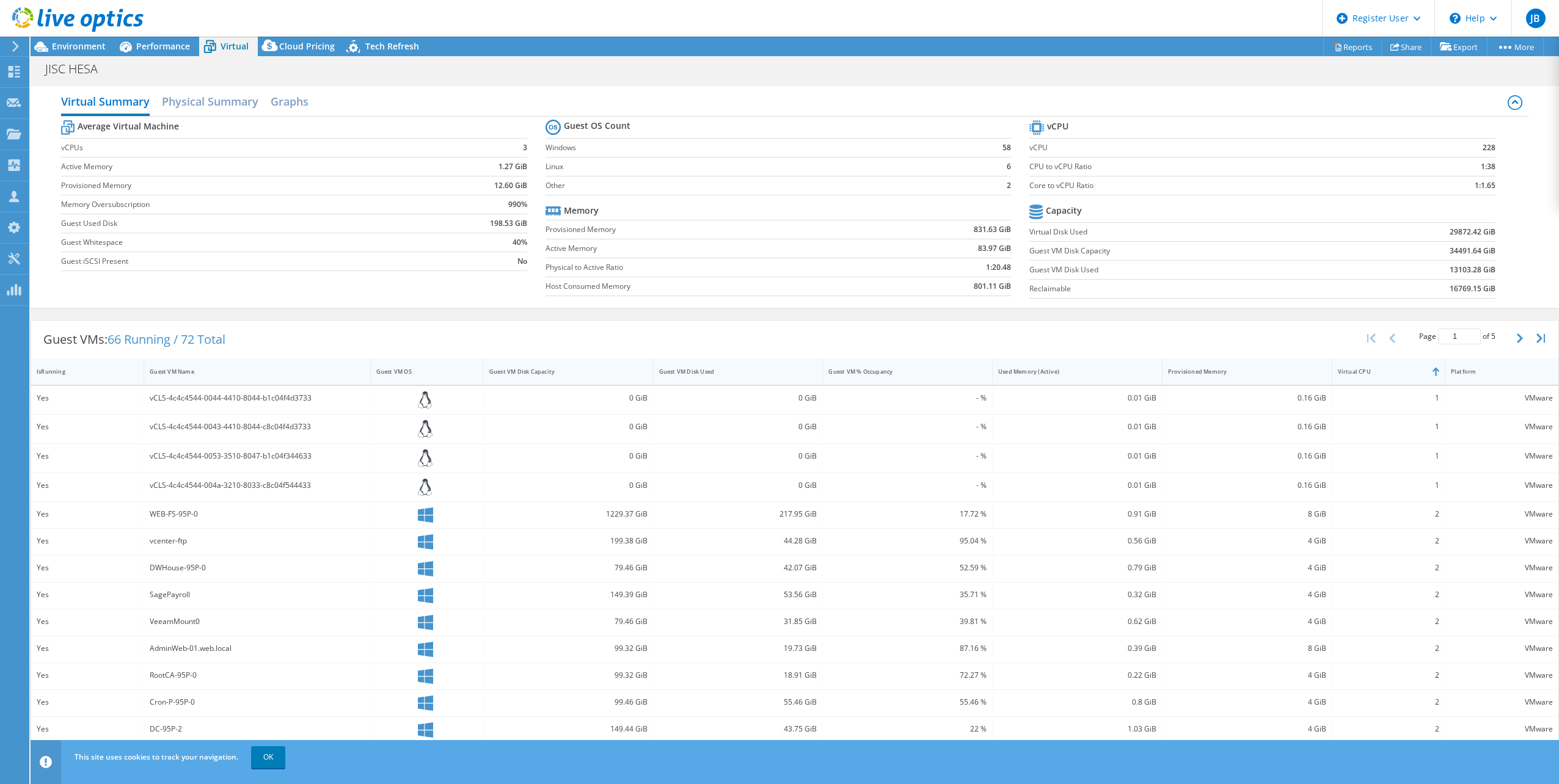
click at [1342, 371] on div "Virtual CPU" at bounding box center [1381, 371] width 87 height 8
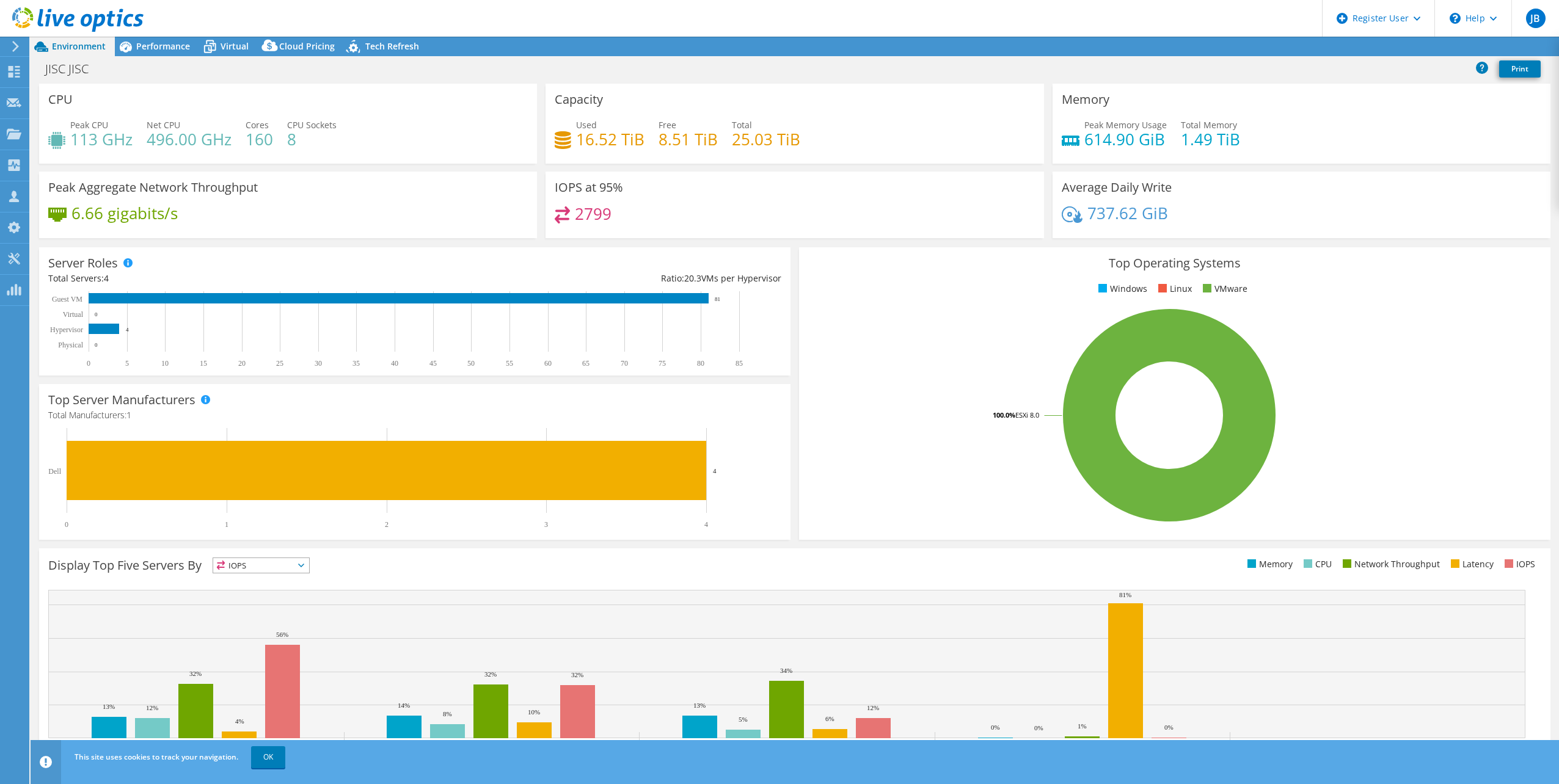
select select "USD"
click at [181, 47] on span "Performance" at bounding box center [163, 46] width 54 height 11
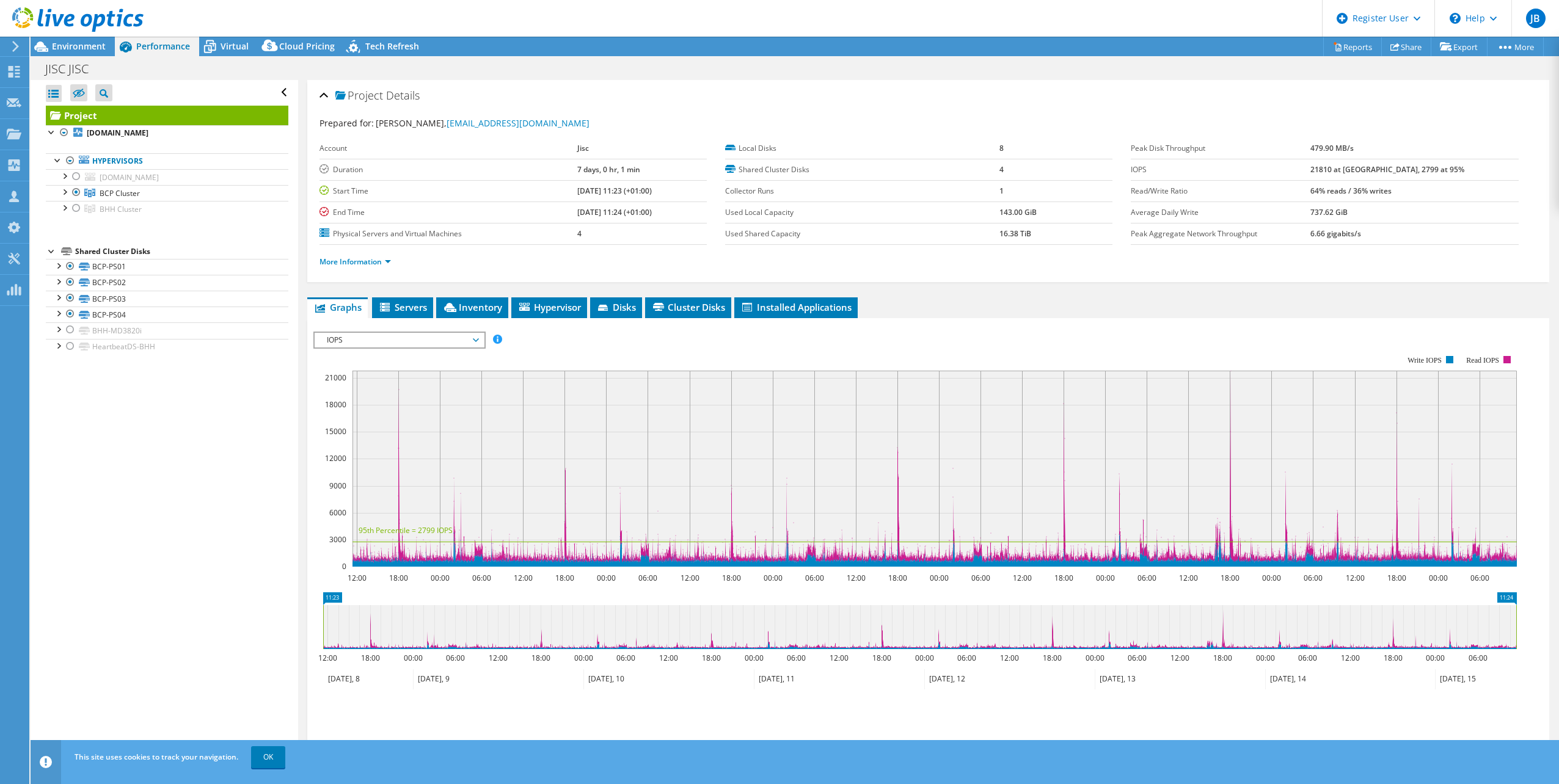
click at [382, 347] on div "IOPS IOPS Disk Throughput IO Size Latency Queue Depth CPU Percentage Memory Pag…" at bounding box center [399, 340] width 172 height 17
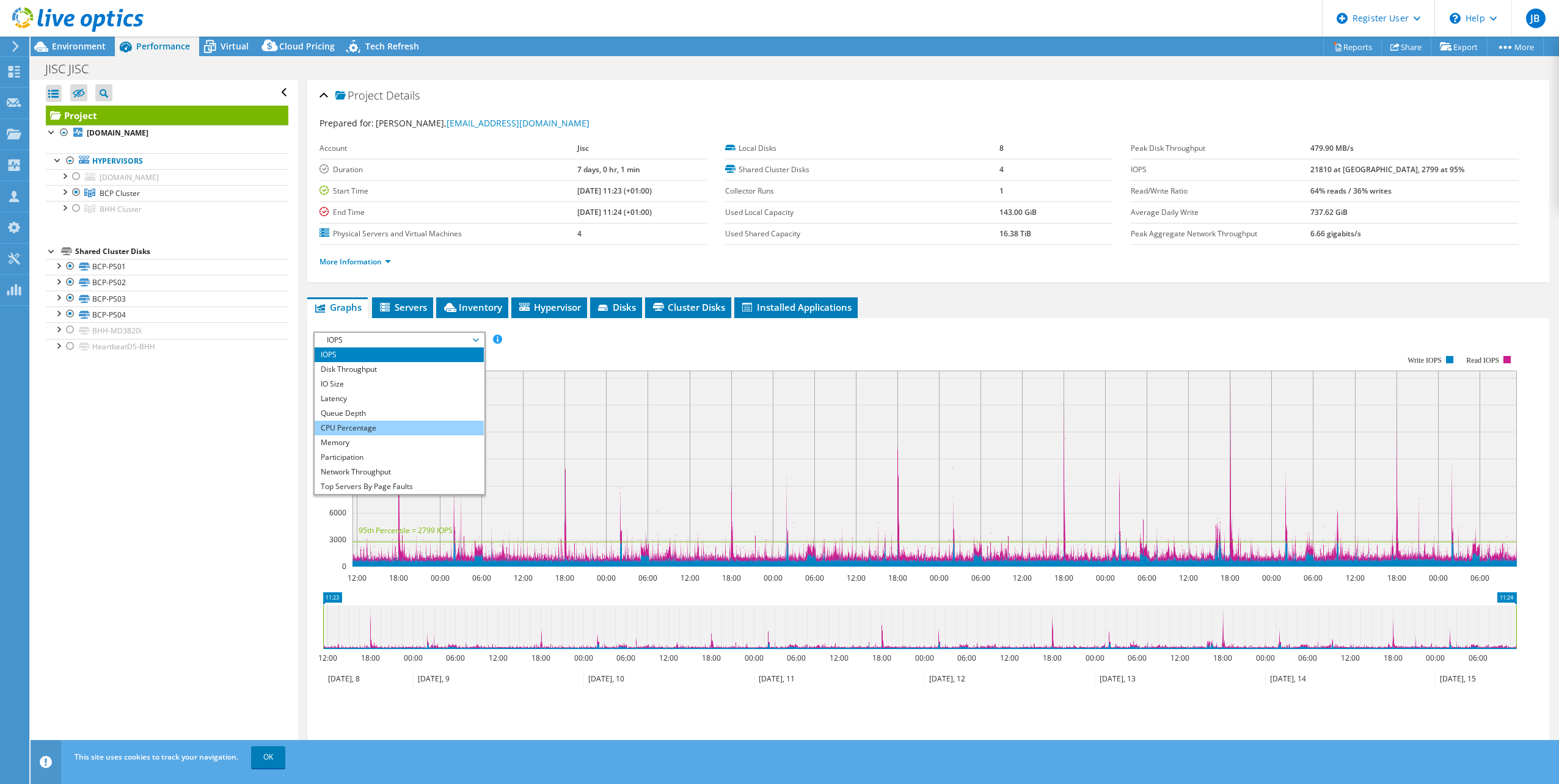
click at [372, 431] on li "CPU Percentage" at bounding box center [399, 427] width 169 height 15
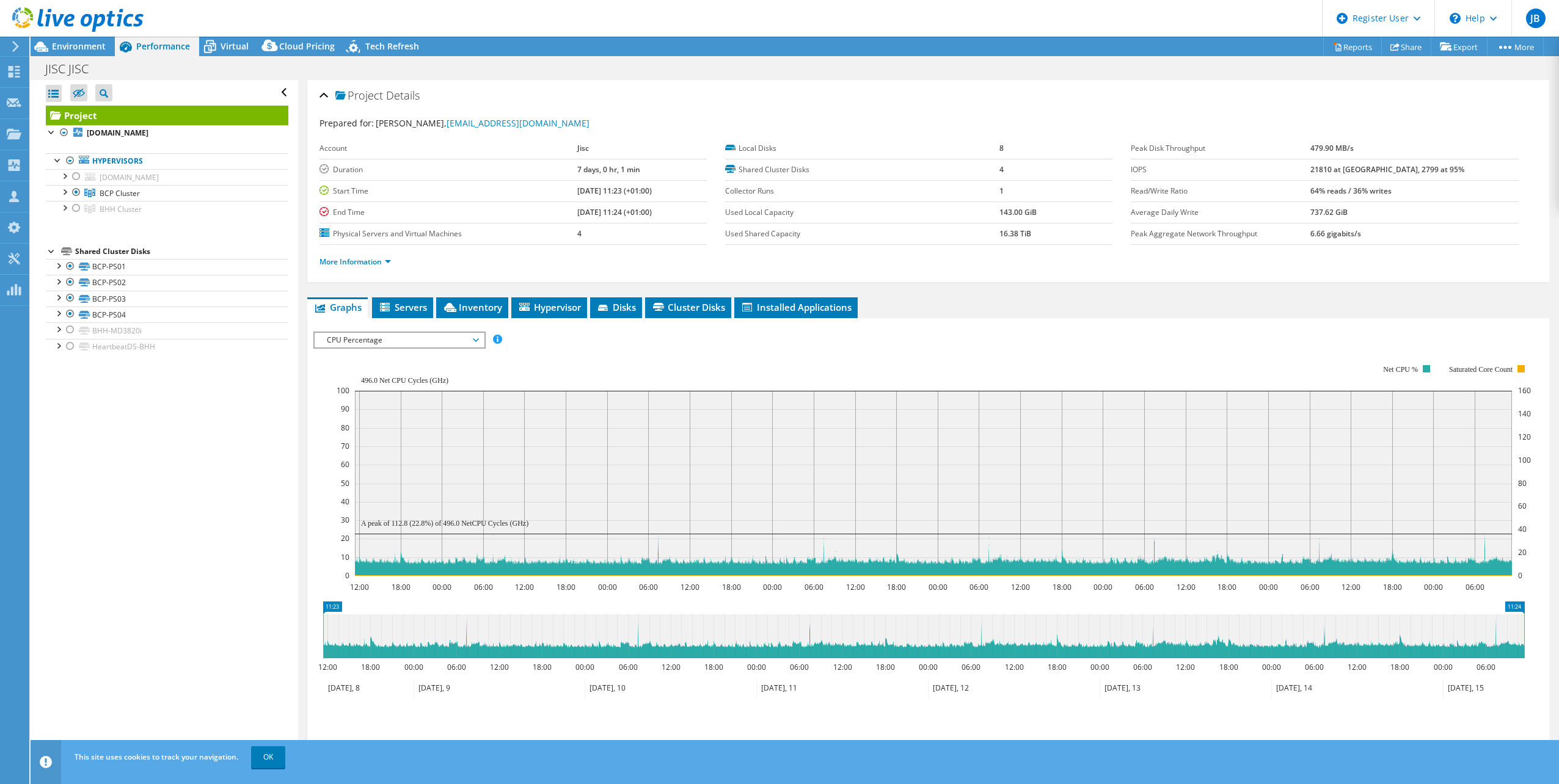
click at [72, 40] on div at bounding box center [72, 21] width 144 height 41
click at [76, 47] on span "Environment" at bounding box center [79, 46] width 54 height 11
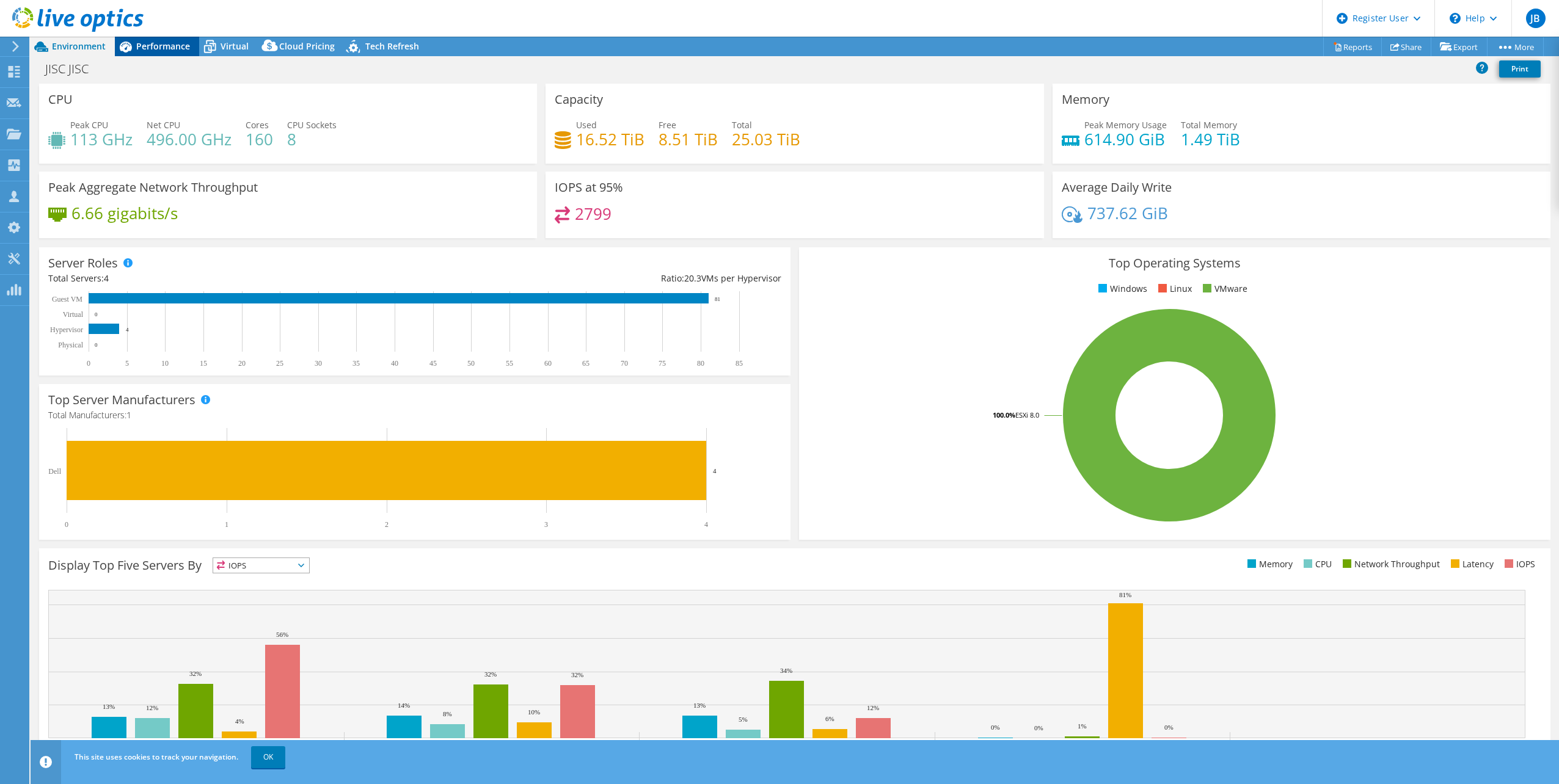
drag, startPoint x: 181, startPoint y: 42, endPoint x: 239, endPoint y: 149, distance: 121.7
click at [181, 42] on span "Performance" at bounding box center [163, 46] width 54 height 11
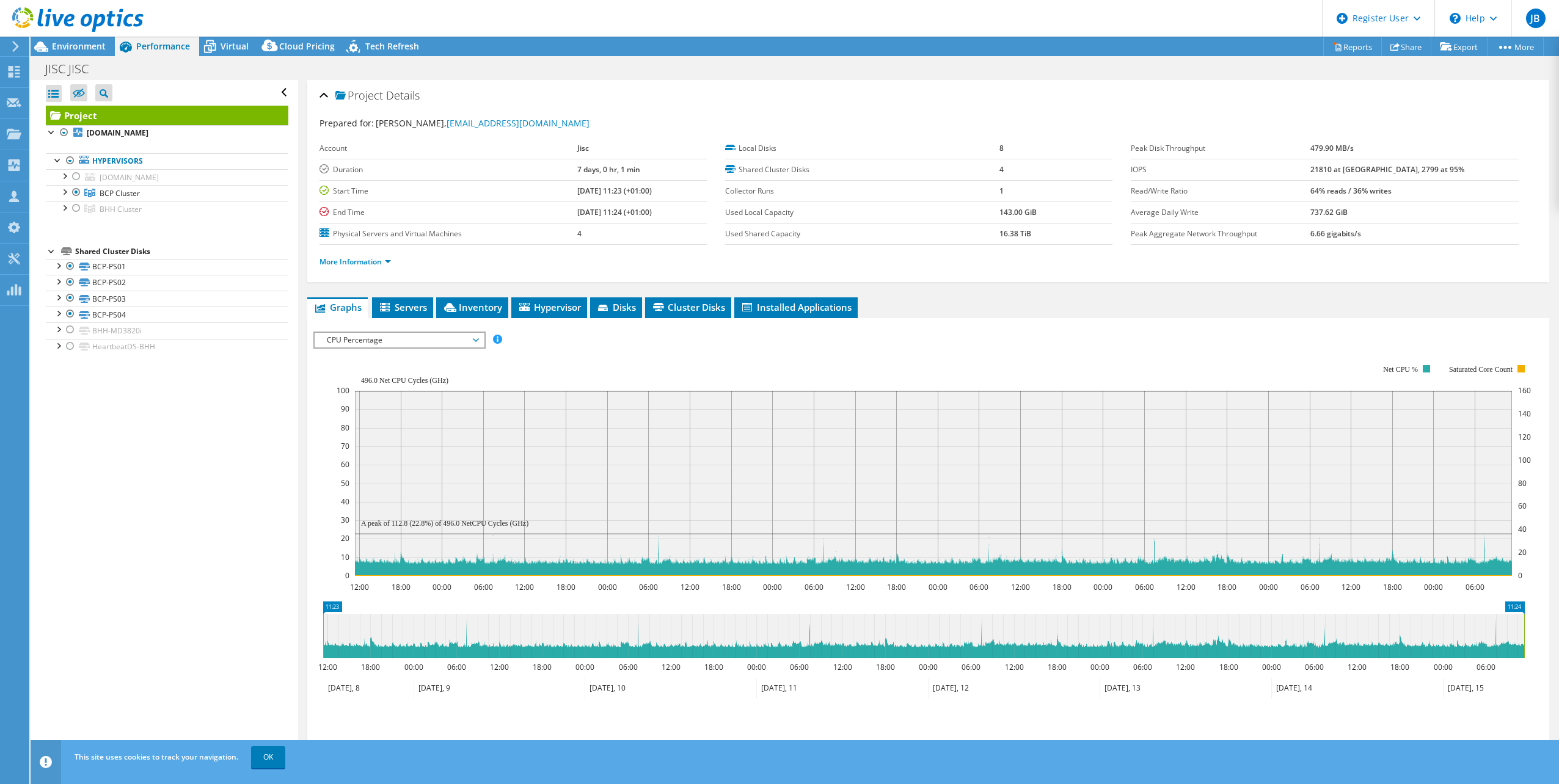
click at [416, 318] on div "IOPS Disk Throughput IO Size Latency Queue Depth CPU Percentage Memory Page Fau…" at bounding box center [928, 538] width 1230 height 439
click at [413, 302] on span "Servers" at bounding box center [402, 306] width 49 height 12
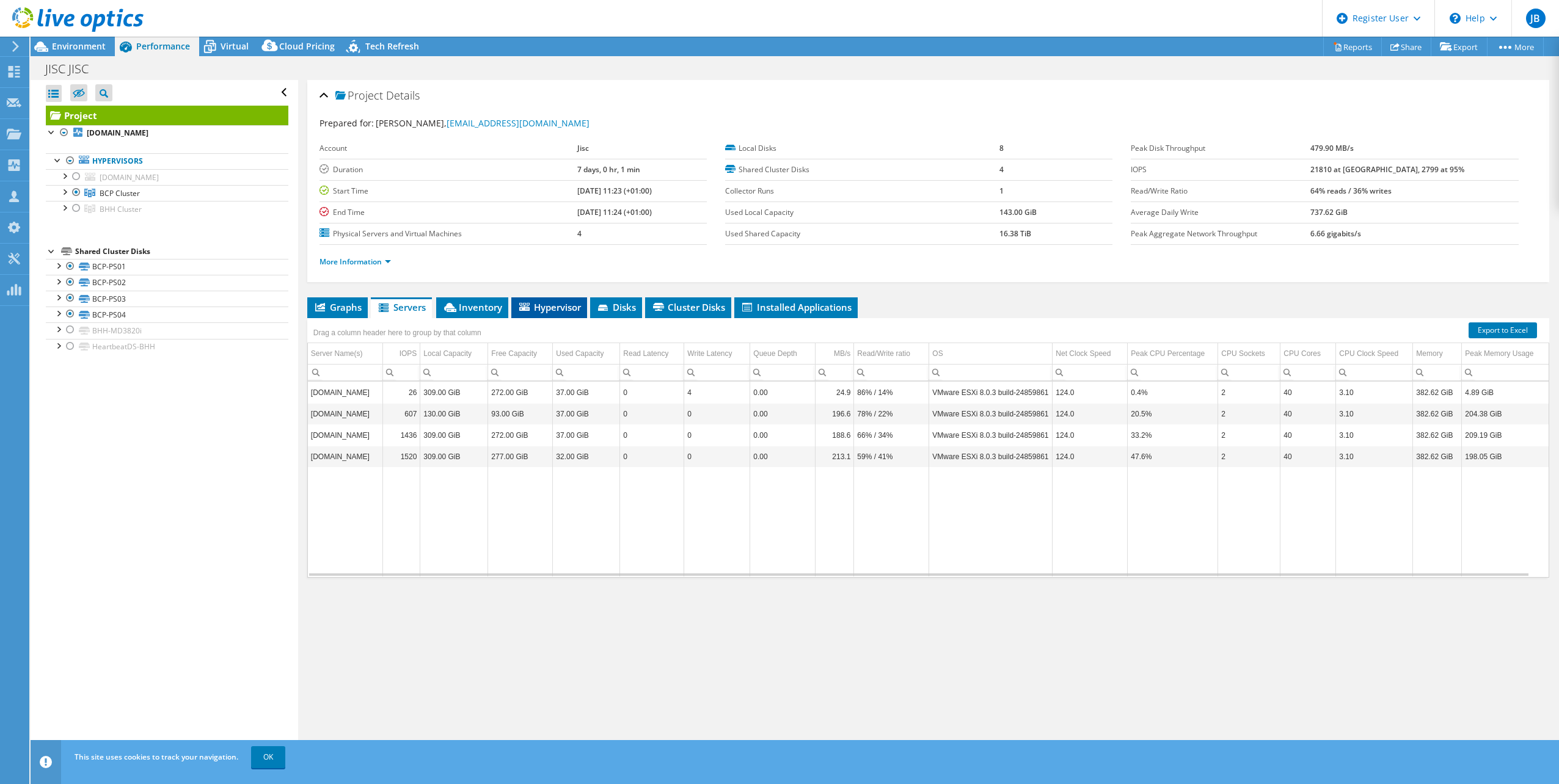
click at [531, 306] on span "Hypervisor" at bounding box center [549, 306] width 64 height 12
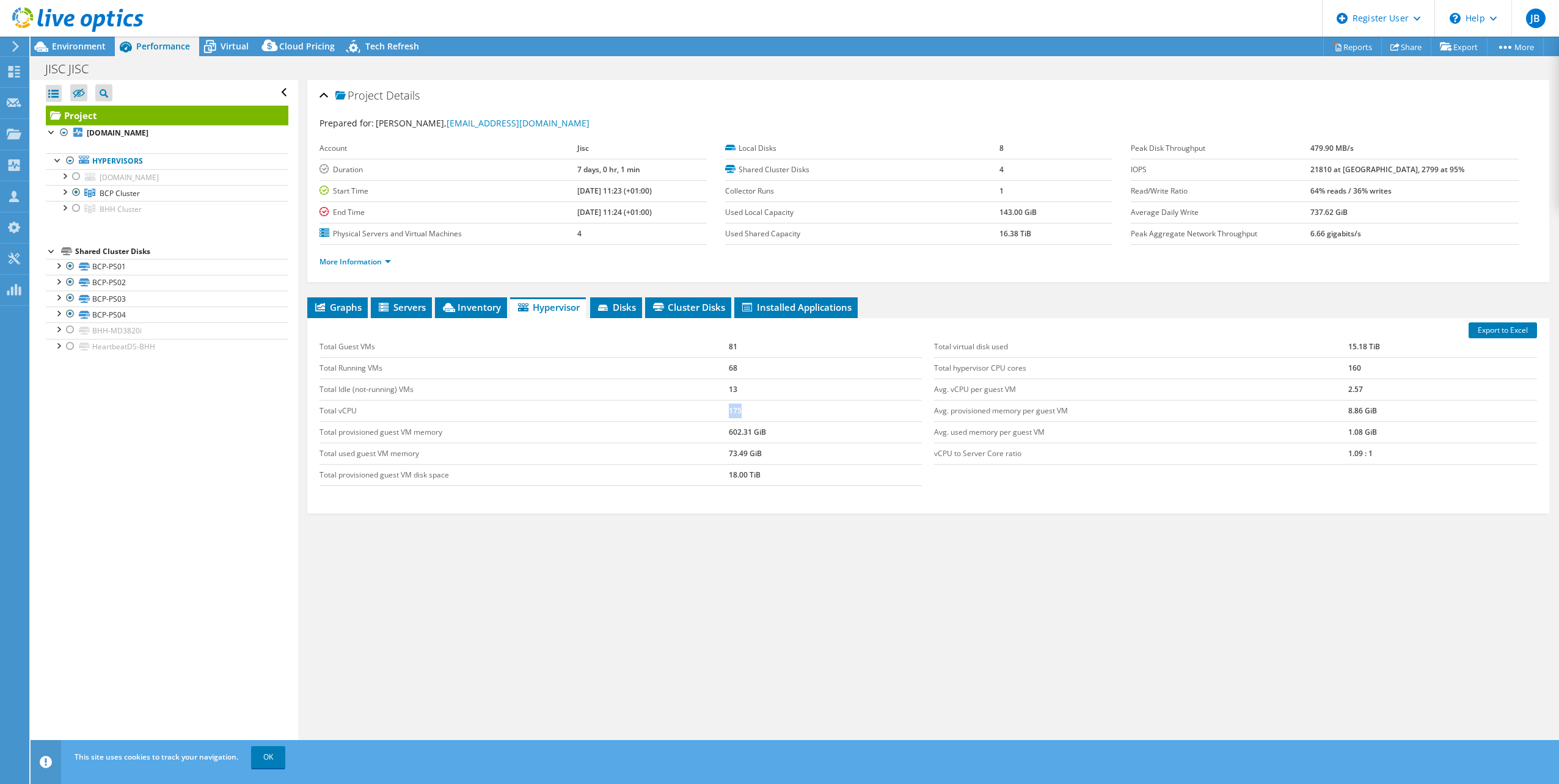
drag, startPoint x: 755, startPoint y: 403, endPoint x: 719, endPoint y: 415, distance: 37.9
click at [719, 415] on tr "Total vCPU 175" at bounding box center [621, 410] width 603 height 21
drag, startPoint x: 458, startPoint y: 309, endPoint x: 465, endPoint y: 317, distance: 10.6
click at [458, 309] on span "Inventory" at bounding box center [471, 306] width 60 height 12
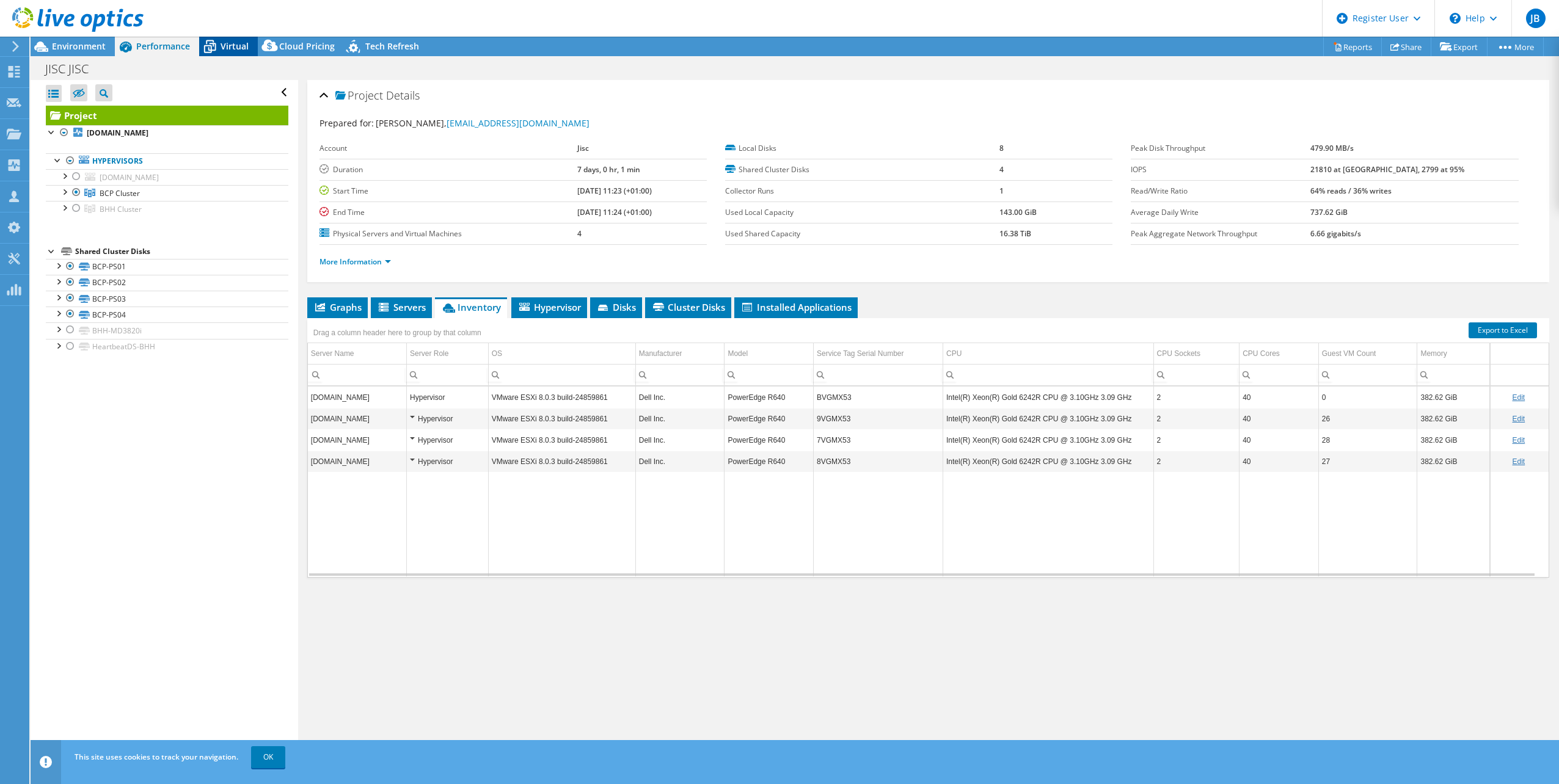
drag, startPoint x: 416, startPoint y: 434, endPoint x: 224, endPoint y: 43, distance: 435.6
click at [224, 43] on span "Virtual" at bounding box center [234, 46] width 28 height 11
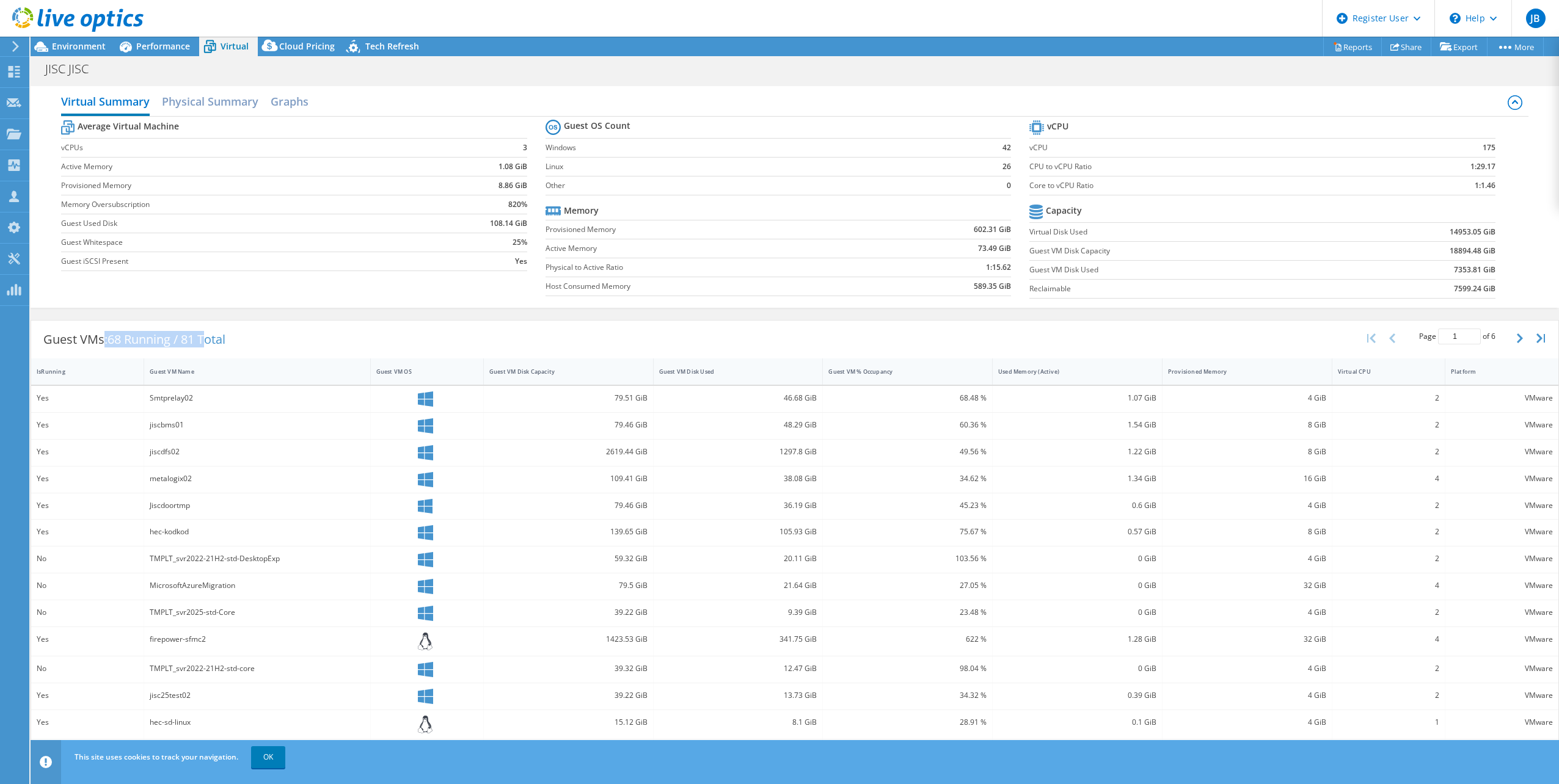
drag, startPoint x: 207, startPoint y: 343, endPoint x: 105, endPoint y: 340, distance: 102.0
click at [105, 340] on div "Guest VMs: 68 Running / 81 Total" at bounding box center [135, 339] width 207 height 38
drag, startPoint x: 105, startPoint y: 340, endPoint x: 49, endPoint y: 376, distance: 66.6
click at [49, 376] on div "IsRunning" at bounding box center [80, 371] width 98 height 19
drag, startPoint x: 1492, startPoint y: 154, endPoint x: 1500, endPoint y: 154, distance: 8.0
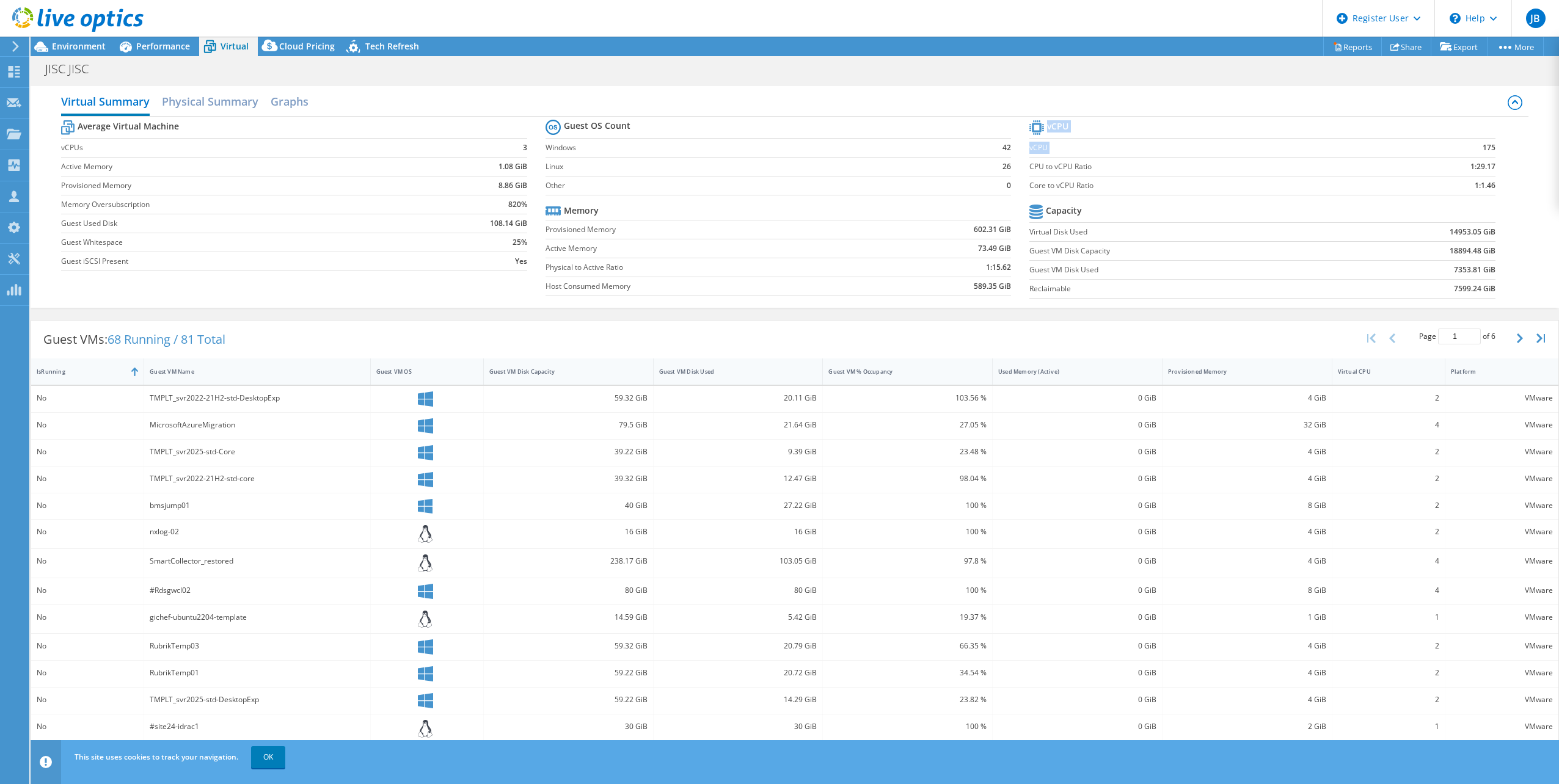
click at [1500, 154] on section "vCPU vCPU 175 CPU to vCPU Ratio 1:29.17 Core to vCPU Ratio 1:1.46 Capacity Virt…" at bounding box center [1272, 211] width 484 height 188
click at [1438, 156] on td "175" at bounding box center [1434, 147] width 122 height 19
click at [160, 50] on span "Performance" at bounding box center [163, 46] width 54 height 11
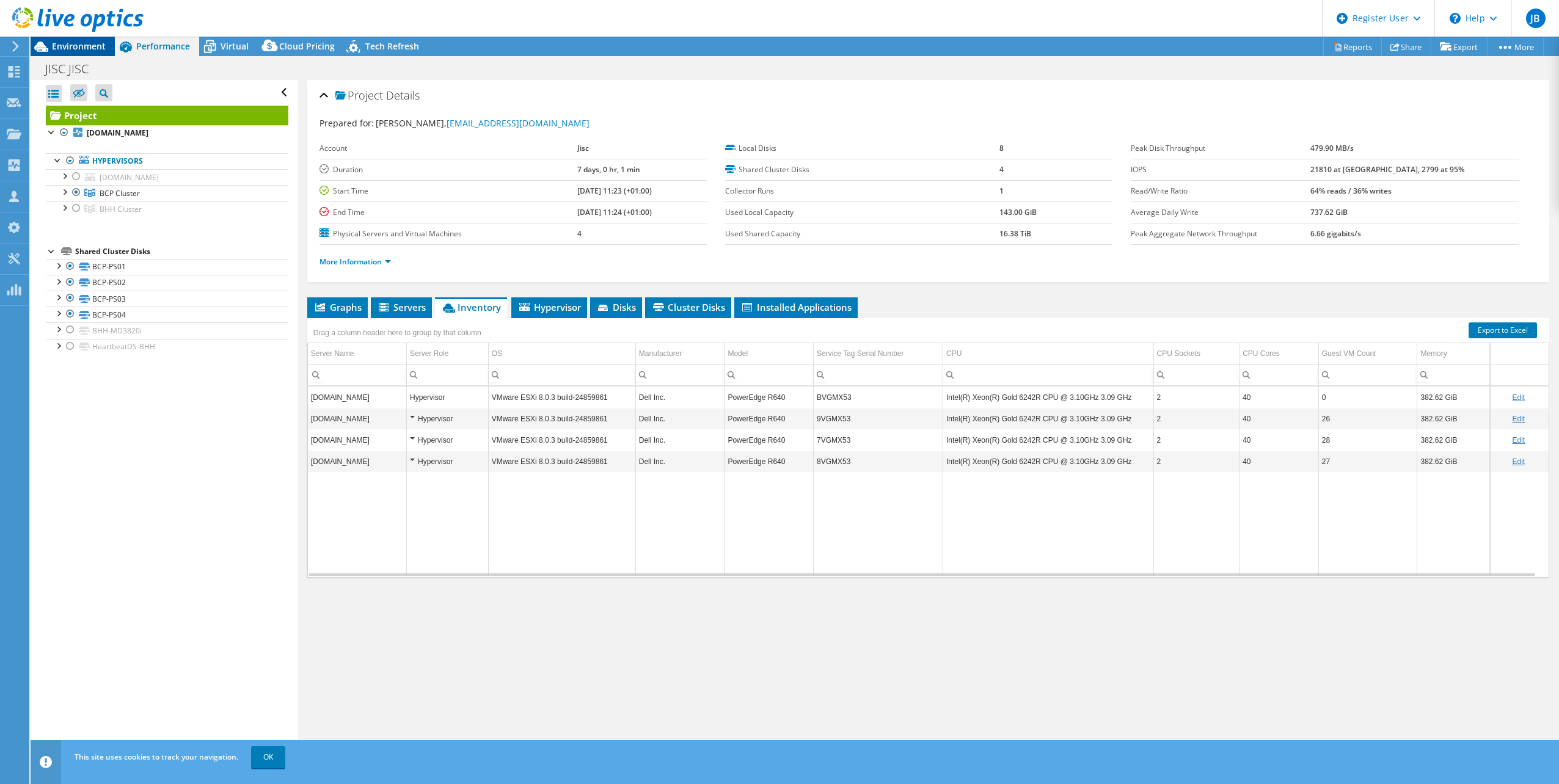
click at [69, 50] on span "Environment" at bounding box center [79, 46] width 54 height 11
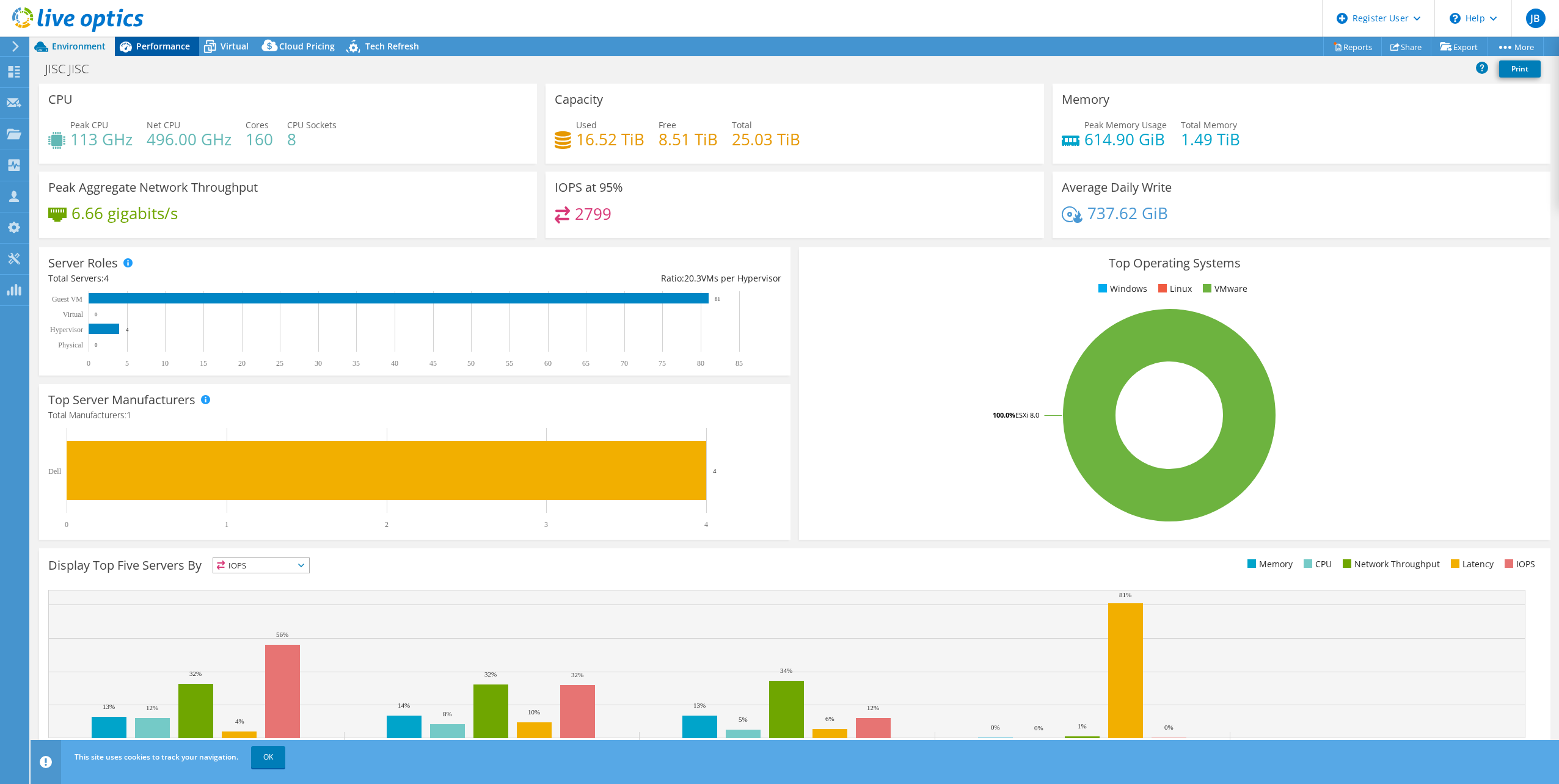
click at [186, 38] on div "Performance" at bounding box center [156, 47] width 84 height 20
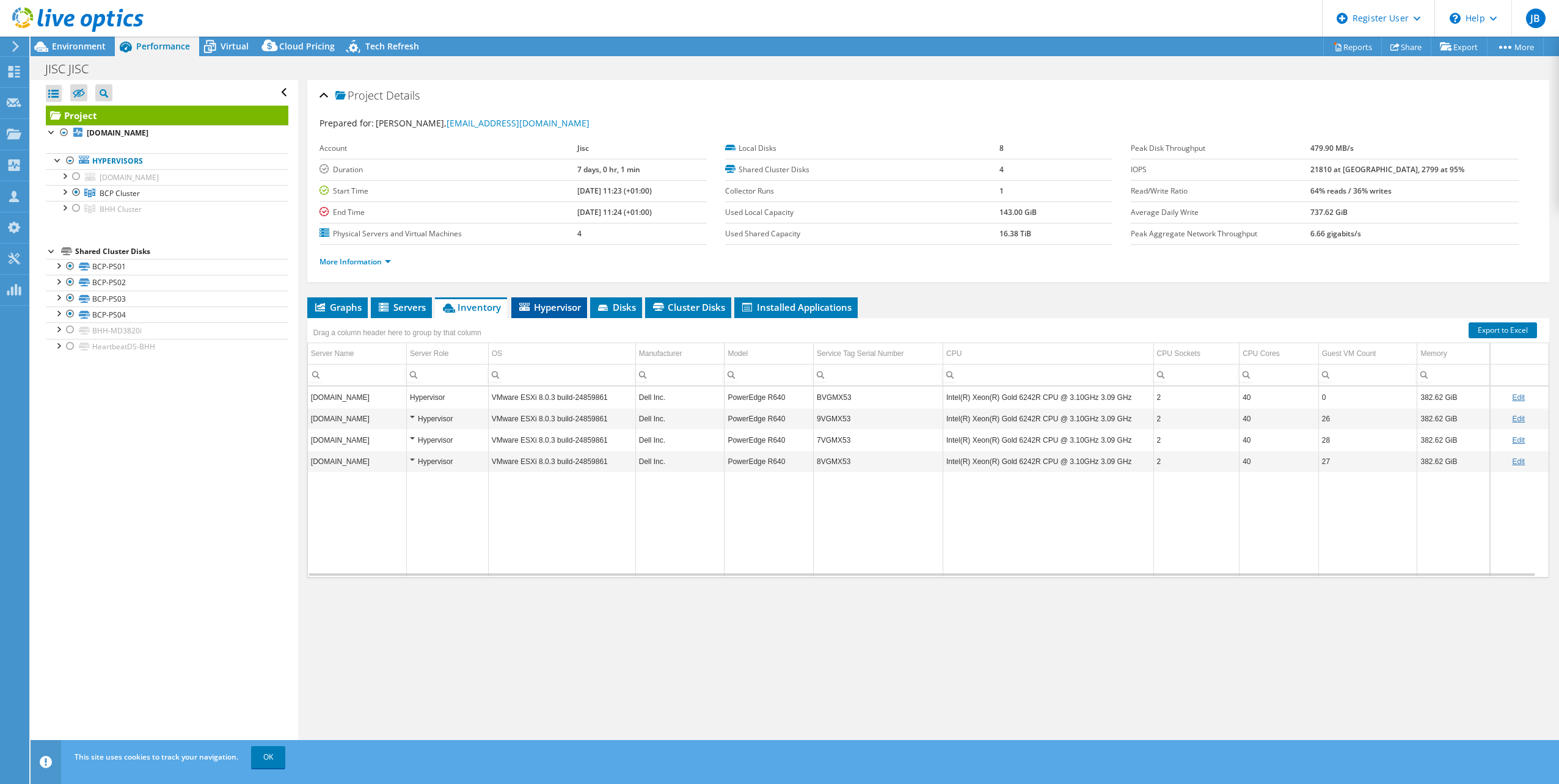
click at [544, 308] on span "Hypervisor" at bounding box center [549, 306] width 64 height 12
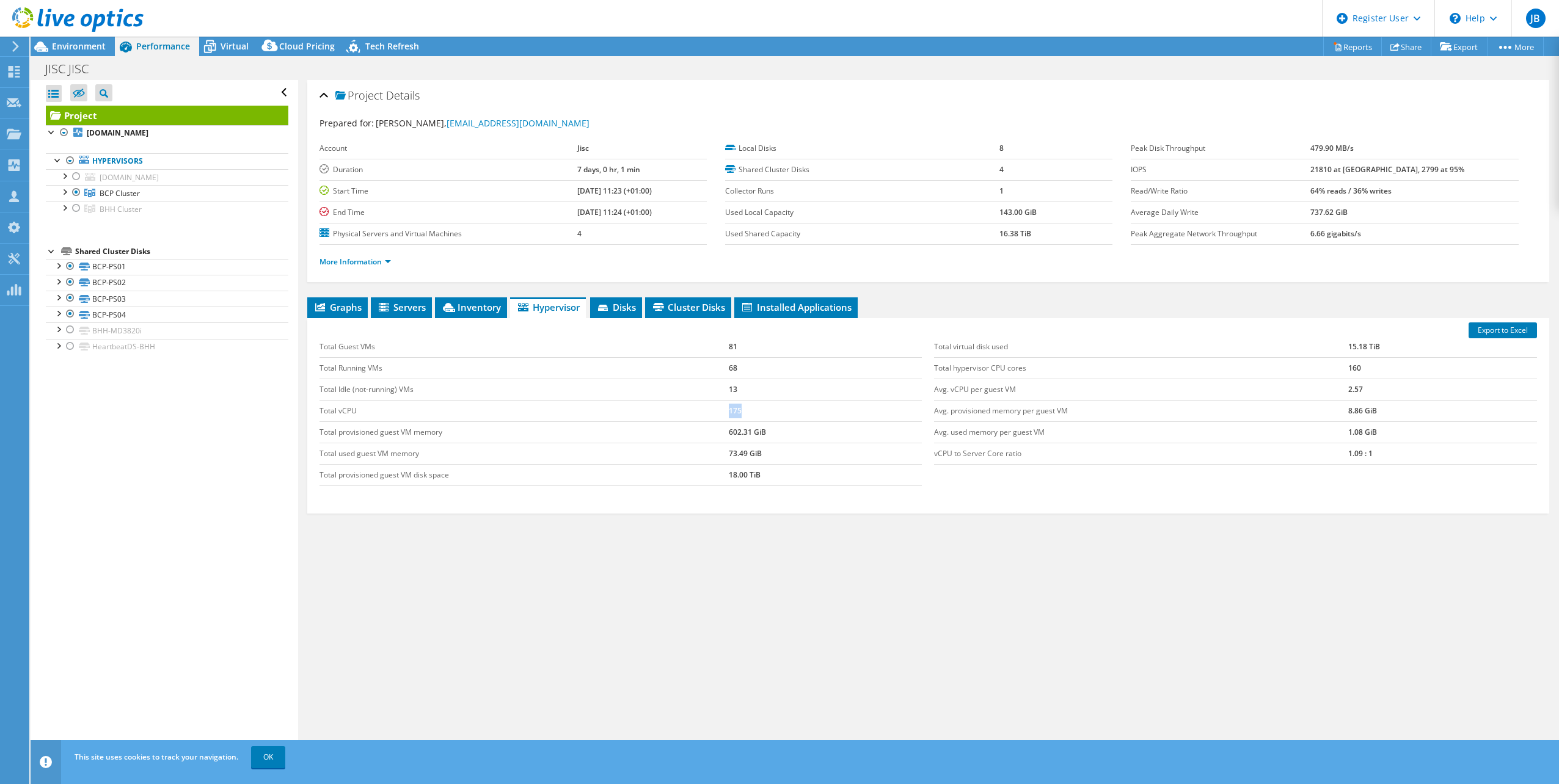
drag, startPoint x: 744, startPoint y: 412, endPoint x: 702, endPoint y: 410, distance: 42.0
click at [702, 410] on tr "Total vCPU 175" at bounding box center [621, 410] width 603 height 21
click at [247, 51] on span "Virtual" at bounding box center [234, 46] width 28 height 11
